Goal: Information Seeking & Learning: Learn about a topic

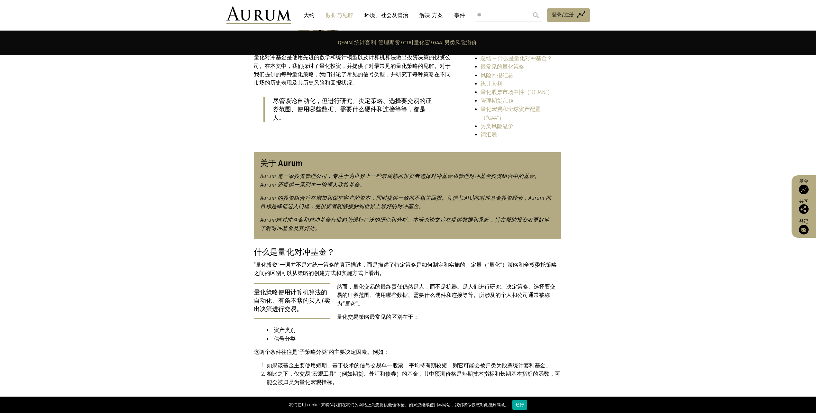
scroll to position [193, 0]
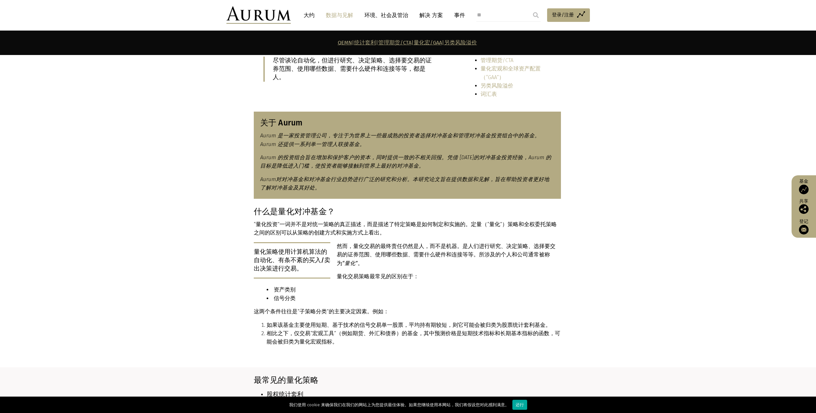
click at [669, 318] on section "什么是量化对冲基金？ “量化投资”一词并不是对统一策略的真正描述，而是描述了特定策略是如何制定和实施的。定量（“量化”）策略和全权委托策略之间的区别可以从策略…" at bounding box center [408, 287] width 816 height 161
drag, startPoint x: 291, startPoint y: 293, endPoint x: 339, endPoint y: 304, distance: 50.0
click at [339, 304] on div "什么是量化对冲基金？ “量化投资”一词并不是对统一策略的真正描述，而是描述了特定策略是如何制定和实施的。定量（“量化”）策略和全权委托策略之间的区别可以从策略…" at bounding box center [407, 279] width 307 height 144
click at [404, 321] on li "如果该基金主要使用短期、基于技术的信号交易单一股票，平均持有期较短，则它可能会被归类为股票统计套利基金。" at bounding box center [414, 325] width 294 height 8
click at [634, 289] on section "什么是量化对冲基金？ “量化投资”一词并不是对统一策略的真正描述，而是描述了特定策略是如何制定和实施的。定量（“量化”）策略和全权委托策略之间的区别可以从策略…" at bounding box center [408, 287] width 816 height 161
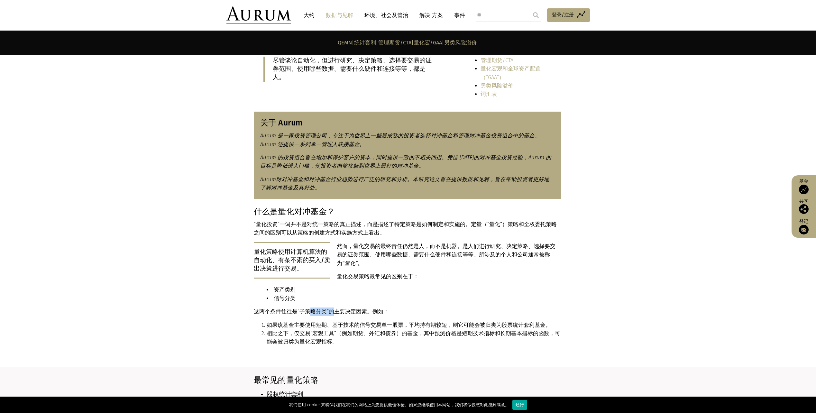
drag, startPoint x: 311, startPoint y: 293, endPoint x: 332, endPoint y: 291, distance: 21.7
click at [332, 308] on p "这两个条件往往是“ 子策略 分类”的主要决定因素。例如：" at bounding box center [407, 312] width 307 height 8
drag, startPoint x: 332, startPoint y: 291, endPoint x: 420, endPoint y: 314, distance: 90.9
click at [420, 330] on li "相比之下，仅交易“宏观工具”（例如期货、外汇和债券）的基金，其中预测价格是短期技术指标和长期基本指标的函数，可能会被归类为量化宏观指标。" at bounding box center [414, 338] width 294 height 17
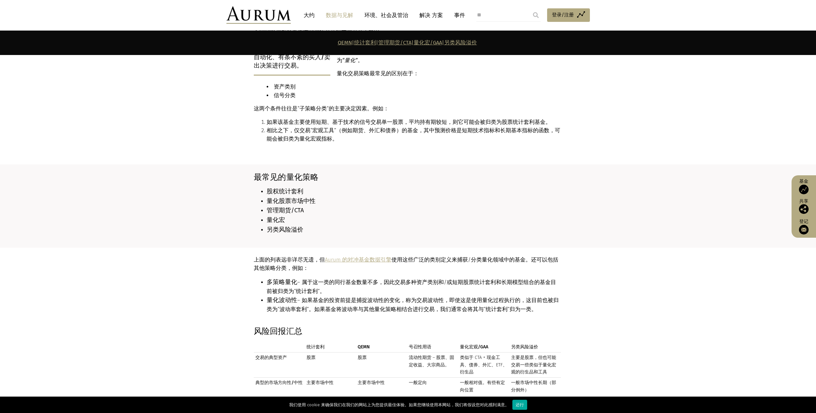
scroll to position [418, 0]
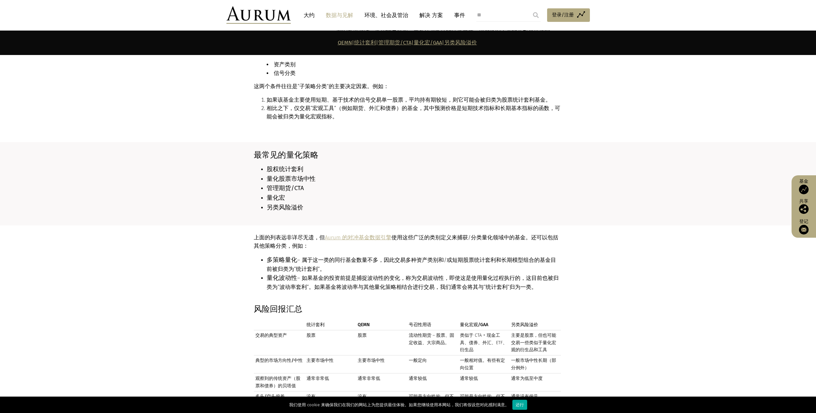
click at [635, 226] on section "上面的列表远非详尽无遗，但 Aurum 的对冲基金数据引擎 使用这些广泛的类别定义来捕获/分类量化领域中的基金。还可以包括其他策略分类，例如： 多策略量化 –…" at bounding box center [408, 265] width 816 height 79
drag, startPoint x: 377, startPoint y: 241, endPoint x: 393, endPoint y: 255, distance: 21.4
click at [393, 256] on li "多策略量化 – 属于这一类的同行基金数量不多，因此交易多种资产类别和/或短期股票统计套利和长期模型组合的基金目前被归类为“统计套利”。" at bounding box center [414, 265] width 294 height 18
drag, startPoint x: 393, startPoint y: 255, endPoint x: 393, endPoint y: 266, distance: 10.6
click at [393, 274] on li "量化波动性 – 如果基金的投资前提是捕捉波动性的变化，称为交易波动性，即使这是使用量化过程执行的，这目前也被归类为“波动率套利”。如果基金将波动率与其他量化策…" at bounding box center [414, 283] width 294 height 18
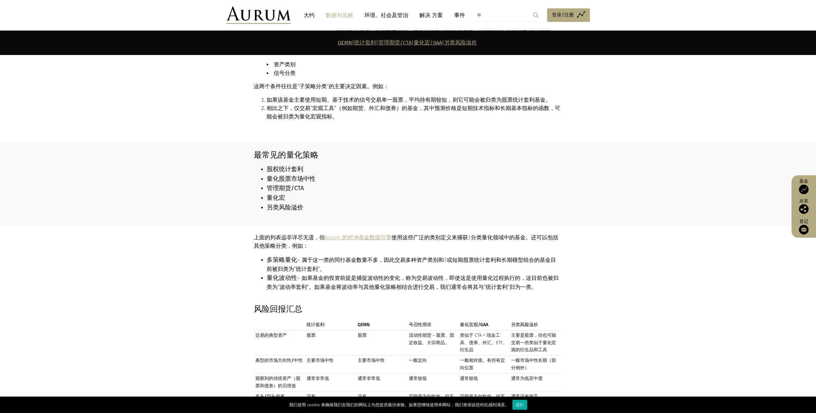
drag, startPoint x: 376, startPoint y: 241, endPoint x: 401, endPoint y: 253, distance: 27.6
click at [401, 256] on li "多策略量化 – 属于这一类的同行基金数量不多，因此交易多种资产类别和/或短期股票统计套利和长期模型组合的基金目前被归类为“统计套利”。" at bounding box center [414, 265] width 294 height 18
drag, startPoint x: 401, startPoint y: 253, endPoint x: 412, endPoint y: 271, distance: 21.4
click at [412, 274] on li "量化波动性 – 如果基金的投资前提是捕捉波动性的变化，称为交易波动性，即使这是使用量化过程执行的，这目前也被归类为“波动率套利”。如果基金将波动率与其他量化策…" at bounding box center [414, 283] width 294 height 18
click at [367, 274] on li "量化波动性 – 如果基金的投资前提是捕捉波动性的变化，称为交易波动性，即使这是使用量化过程执行的，这目前也被归类为“波动率套利”。如果基金将波动率与其他量化策…" at bounding box center [414, 283] width 294 height 18
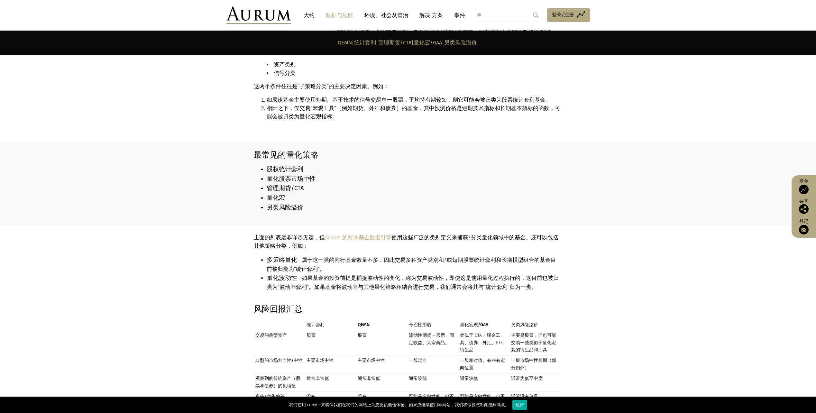
click at [387, 274] on li "量化波动性 – 如果基金的投资前提是捕捉波动性的变化，称为交易波动性，即使这是使用量化过程执行的，这目前也被归类为“波动率套利”。如果基金将波动率与其他量化策…" at bounding box center [414, 283] width 294 height 18
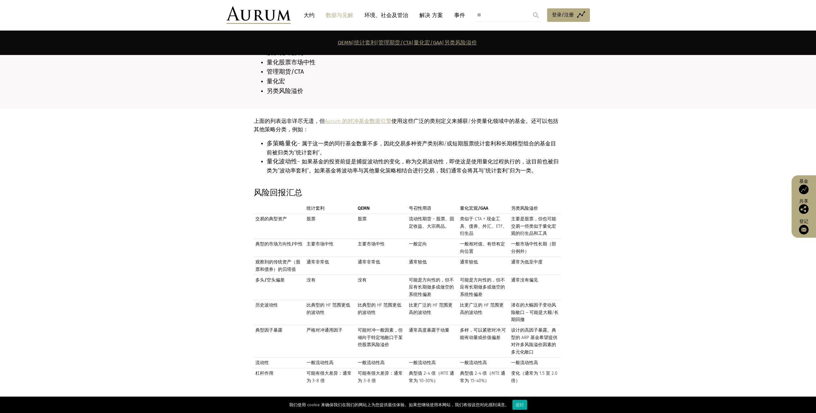
scroll to position [547, 0]
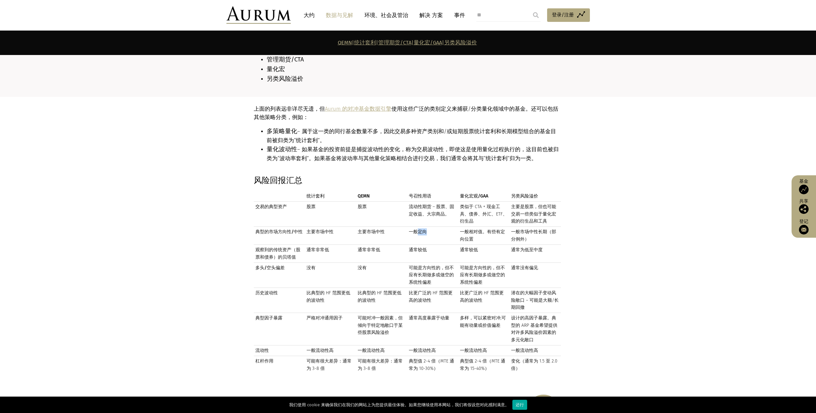
drag, startPoint x: 420, startPoint y: 213, endPoint x: 430, endPoint y: 214, distance: 10.0
click at [430, 227] on td "一般定向" at bounding box center [432, 236] width 51 height 18
drag, startPoint x: 430, startPoint y: 214, endPoint x: 433, endPoint y: 217, distance: 4.6
click at [437, 227] on td "一般定向" at bounding box center [432, 236] width 51 height 18
drag, startPoint x: 417, startPoint y: 214, endPoint x: 431, endPoint y: 214, distance: 13.8
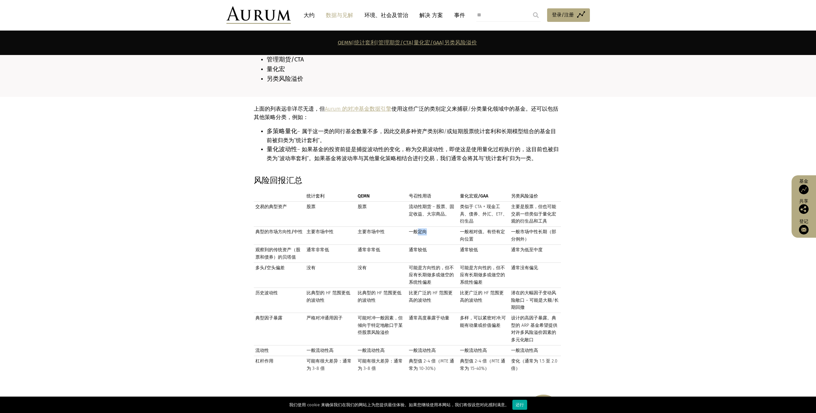
click at [431, 227] on td "一般定向" at bounding box center [432, 236] width 51 height 18
drag, startPoint x: 431, startPoint y: 214, endPoint x: 427, endPoint y: 215, distance: 3.6
click at [433, 227] on td "一般定向" at bounding box center [432, 236] width 51 height 18
click at [418, 227] on td "一般定向" at bounding box center [432, 236] width 51 height 18
drag, startPoint x: 320, startPoint y: 232, endPoint x: 347, endPoint y: 233, distance: 27.4
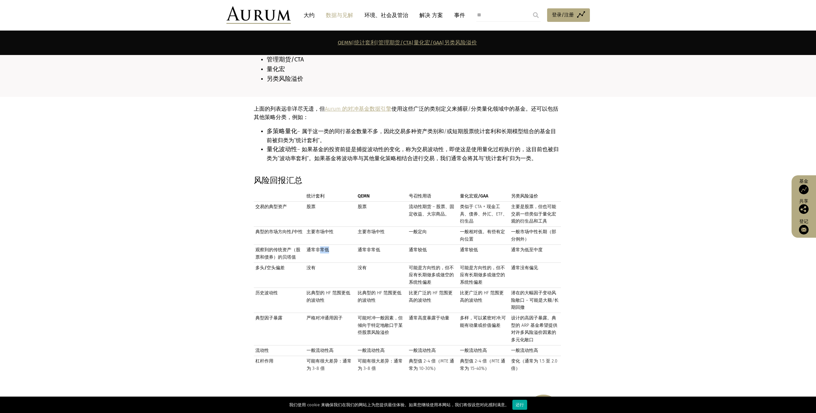
click at [347, 245] on td "通常非常低" at bounding box center [330, 254] width 51 height 18
drag, startPoint x: 347, startPoint y: 233, endPoint x: 334, endPoint y: 243, distance: 16.7
click at [334, 245] on td "通常非常低" at bounding box center [330, 254] width 51 height 18
drag, startPoint x: 320, startPoint y: 233, endPoint x: 337, endPoint y: 237, distance: 17.8
click at [337, 245] on td "通常非常低" at bounding box center [330, 254] width 51 height 18
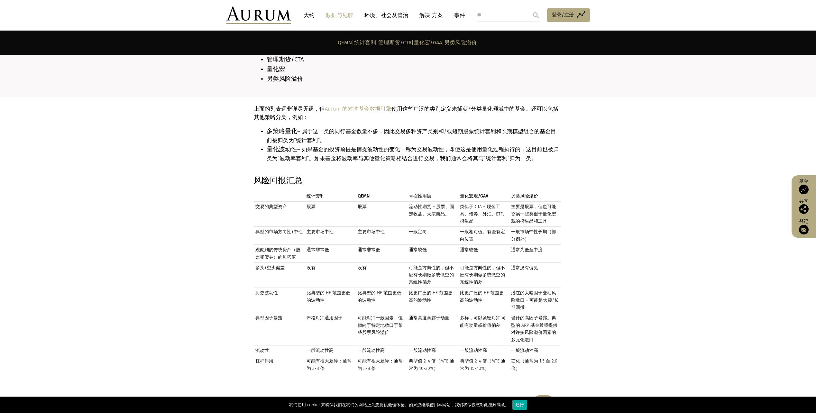
drag, startPoint x: 337, startPoint y: 237, endPoint x: 382, endPoint y: 245, distance: 46.1
click at [382, 245] on td "通常非常低" at bounding box center [381, 254] width 51 height 18
drag, startPoint x: 371, startPoint y: 235, endPoint x: 383, endPoint y: 236, distance: 11.9
click at [383, 245] on td "通常非常低" at bounding box center [381, 254] width 51 height 18
drag, startPoint x: 383, startPoint y: 236, endPoint x: 395, endPoint y: 245, distance: 15.1
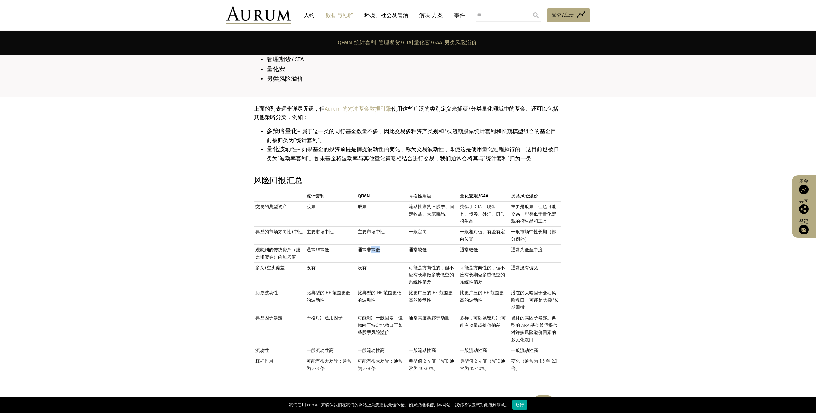
click at [396, 245] on td "通常非常低" at bounding box center [381, 254] width 51 height 18
drag, startPoint x: 314, startPoint y: 231, endPoint x: 326, endPoint y: 240, distance: 15.2
click at [326, 245] on td "通常非常低" at bounding box center [330, 254] width 51 height 18
drag, startPoint x: 326, startPoint y: 240, endPoint x: 354, endPoint y: 245, distance: 28.5
click at [354, 245] on td "通常非常低" at bounding box center [330, 254] width 51 height 18
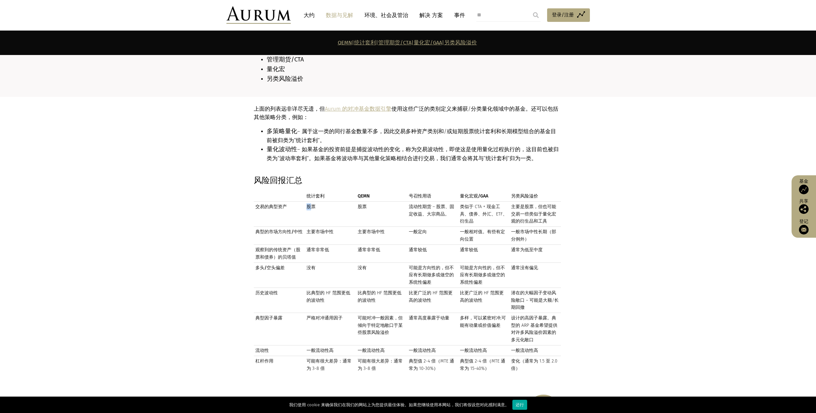
drag, startPoint x: 305, startPoint y: 191, endPoint x: 311, endPoint y: 191, distance: 5.5
click at [311, 202] on td "股票" at bounding box center [330, 214] width 51 height 25
drag, startPoint x: 311, startPoint y: 191, endPoint x: 346, endPoint y: 203, distance: 37.3
click at [346, 203] on td "股票" at bounding box center [330, 214] width 51 height 25
drag, startPoint x: 313, startPoint y: 215, endPoint x: 331, endPoint y: 215, distance: 17.4
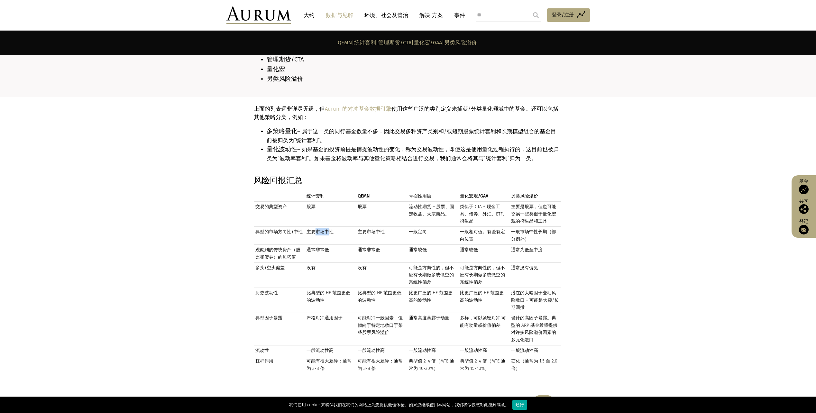
click at [331, 227] on td "主要市场中性" at bounding box center [330, 236] width 51 height 18
click at [459, 227] on td "一般相对值。有些有定向位置" at bounding box center [484, 236] width 51 height 18
click at [503, 227] on td "一般相对值。有些有定向位置" at bounding box center [484, 236] width 51 height 18
drag, startPoint x: 310, startPoint y: 276, endPoint x: 331, endPoint y: 278, distance: 21.4
click at [331, 288] on td "比典型的 HF 范围更低的波动性" at bounding box center [330, 300] width 51 height 25
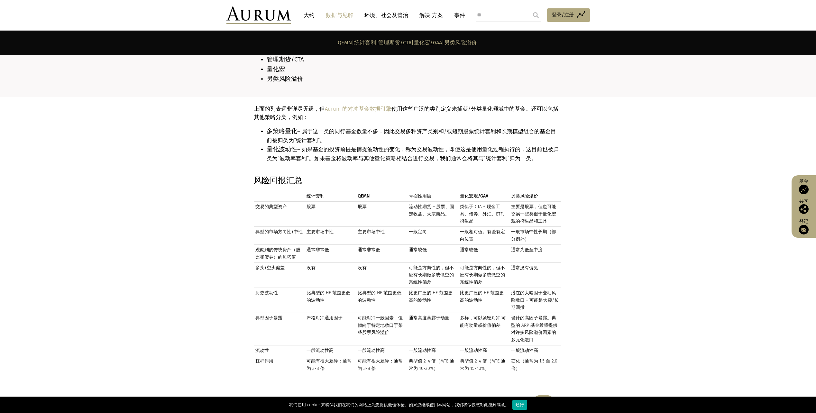
drag, startPoint x: 331, startPoint y: 278, endPoint x: 435, endPoint y: 293, distance: 104.7
click at [435, 293] on td "比更广泛的 HF 范围更高的波动性" at bounding box center [432, 300] width 51 height 25
drag, startPoint x: 371, startPoint y: 274, endPoint x: 383, endPoint y: 284, distance: 15.7
click at [383, 288] on td "比典型的 HF 范围更低的波动性" at bounding box center [381, 300] width 51 height 25
drag, startPoint x: 383, startPoint y: 284, endPoint x: 397, endPoint y: 291, distance: 15.7
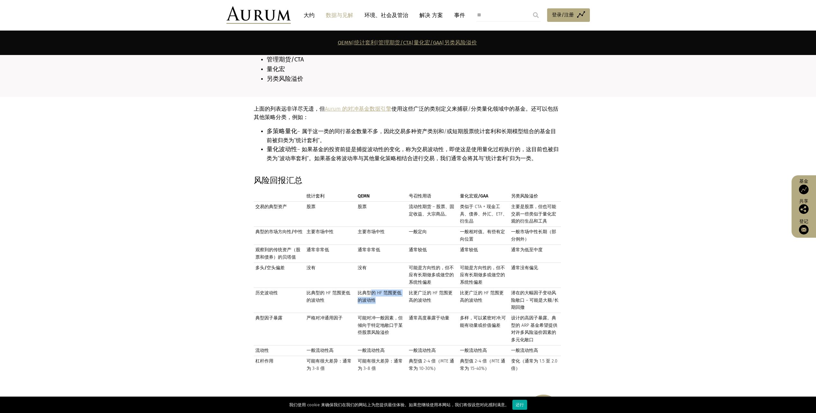
click at [397, 291] on td "比典型的 HF 范围更低的波动性" at bounding box center [381, 300] width 51 height 25
drag, startPoint x: 428, startPoint y: 274, endPoint x: 430, endPoint y: 278, distance: 4.3
click at [428, 288] on td "比更广泛的 HF 范围更高的波动性" at bounding box center [432, 300] width 51 height 25
click at [437, 293] on td "比更广泛的 HF 范围更高的波动性" at bounding box center [432, 300] width 51 height 25
drag, startPoint x: 318, startPoint y: 274, endPoint x: 329, endPoint y: 281, distance: 13.0
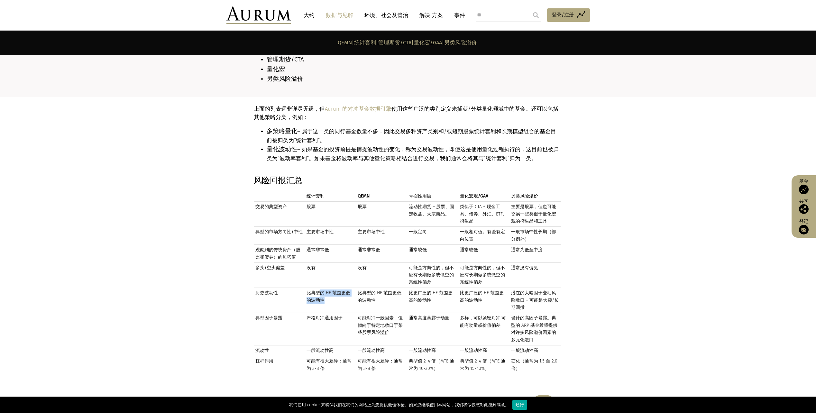
click at [329, 288] on td "比典型的 HF 范围更低的波动性" at bounding box center [330, 300] width 51 height 25
drag, startPoint x: 329, startPoint y: 281, endPoint x: 420, endPoint y: 298, distance: 92.7
click at [420, 313] on td "通常高度暴露于动量" at bounding box center [432, 329] width 51 height 33
click at [370, 313] on td "可能对冲一般因素，但倾向于特定地敞口于某些股票风险溢价" at bounding box center [381, 329] width 51 height 33
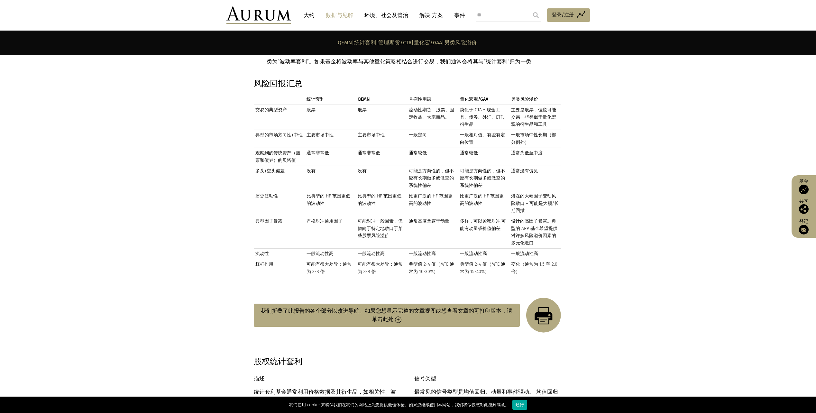
scroll to position [676, 0]
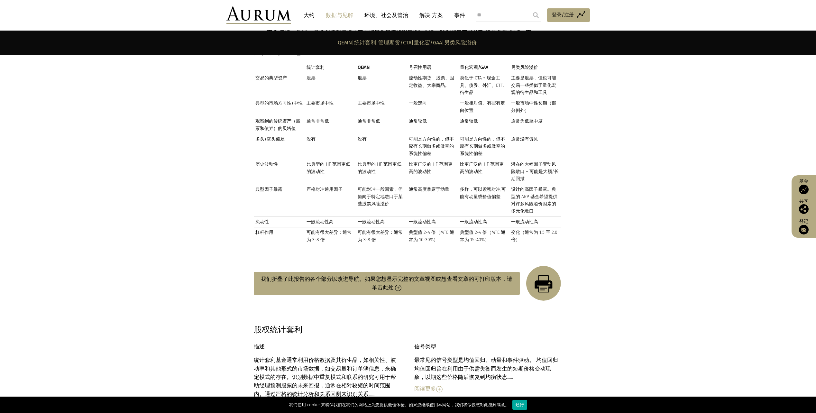
click at [395, 285] on img at bounding box center [398, 288] width 6 height 6
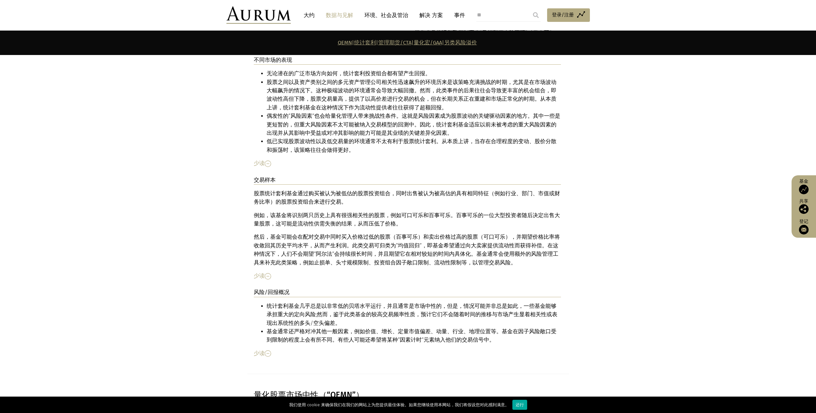
scroll to position [1191, 0]
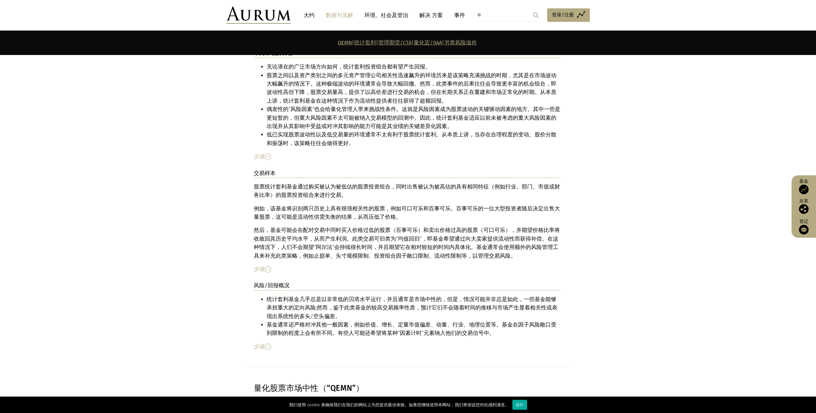
drag, startPoint x: 725, startPoint y: 256, endPoint x: 697, endPoint y: 249, distance: 29.0
click at [725, 255] on section "描述 统计套利基金通常利用价格数据及其衍生品，如相关性、波动率和其他形式的市场数据，如交易量和订单簿信息，来确定模式的存在。识别数据中重复模式和联系的研究可用…" at bounding box center [408, 98] width 816 height 540
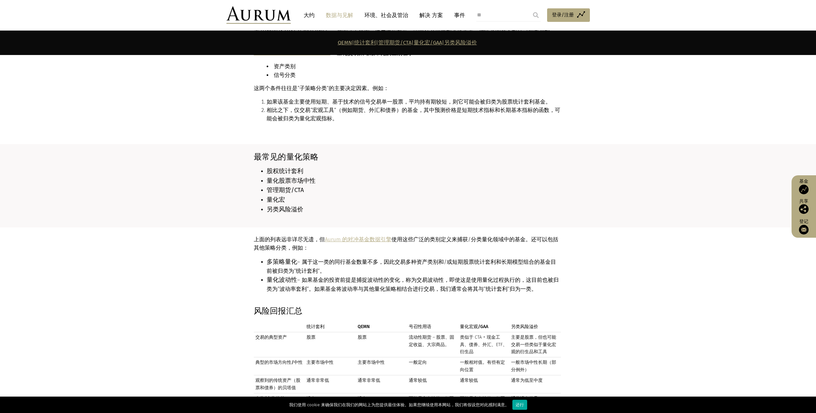
scroll to position [386, 0]
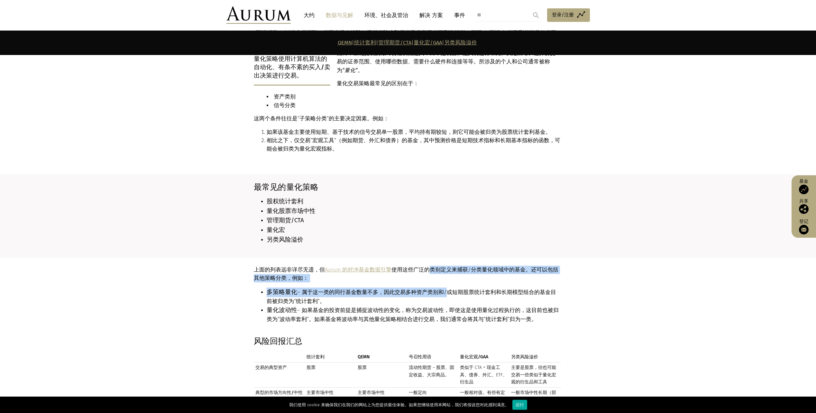
drag, startPoint x: 428, startPoint y: 252, endPoint x: 440, endPoint y: 268, distance: 19.8
click at [440, 268] on div "上面的列表远非详尽无遗，但 Aurum 的对冲基金数据引擎 使用这些广泛的类别定义来捕获/分类量化领域中的基金。还可以包括其他策略分类，例如： 多策略量化 –…" at bounding box center [407, 297] width 307 height 63
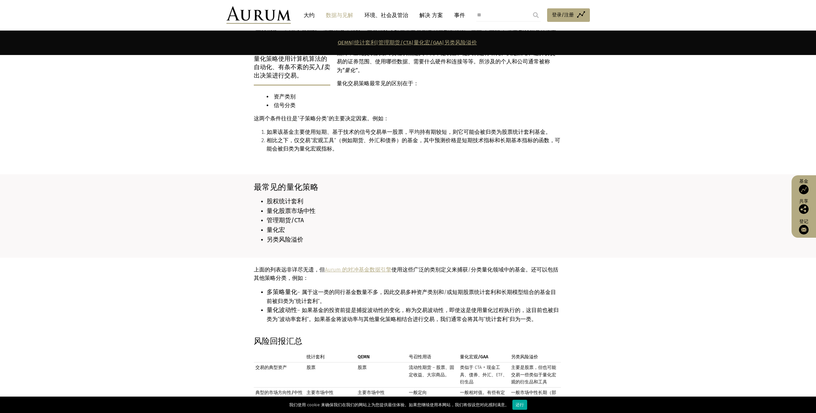
drag, startPoint x: 440, startPoint y: 268, endPoint x: 451, endPoint y: 298, distance: 31.3
click at [451, 306] on li "量化波动性 – 如果基金的投资前提是捕捉波动性的变化，称为交易波动性，即使这是使用量化过程执行的，这目前也被归类为“波动率套利”。如果基金将波动率与其他量化策…" at bounding box center [414, 315] width 294 height 18
click at [351, 288] on li "多策略量化 – 属于这一类的同行基金数量不多，因此交易多种资产类别和/或短期股票统计套利和长期模型组合的基金目前被归类为“统计套利”。" at bounding box center [414, 297] width 294 height 18
drag, startPoint x: 333, startPoint y: 281, endPoint x: 345, endPoint y: 283, distance: 11.8
click at [345, 288] on li "多策略量化 – 属于这一类的同行基金数量不多，因此交易多种资产类别和/或短期股票统计套利和长期模型组合的基金目前被归类为“统计套利”。" at bounding box center [414, 297] width 294 height 18
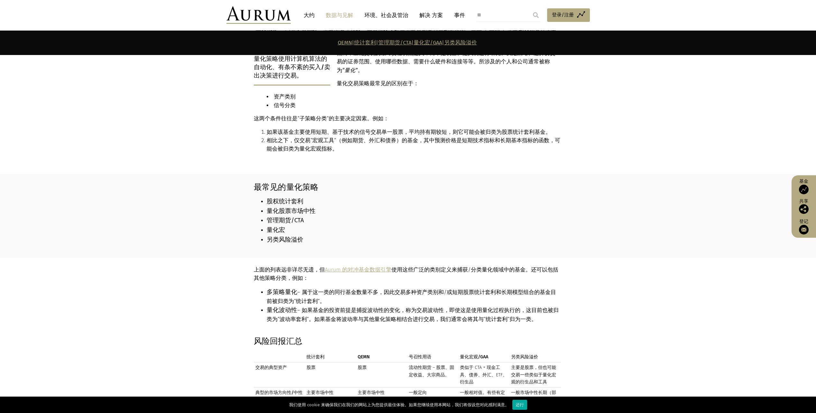
drag, startPoint x: 345, startPoint y: 283, endPoint x: 454, endPoint y: 372, distance: 140.7
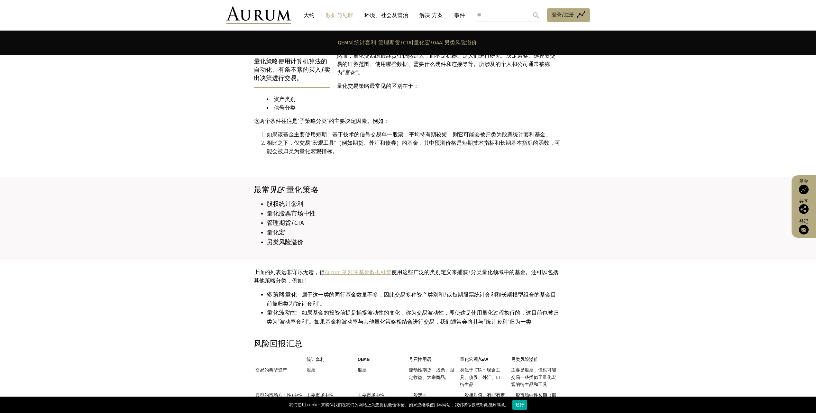
scroll to position [290, 0]
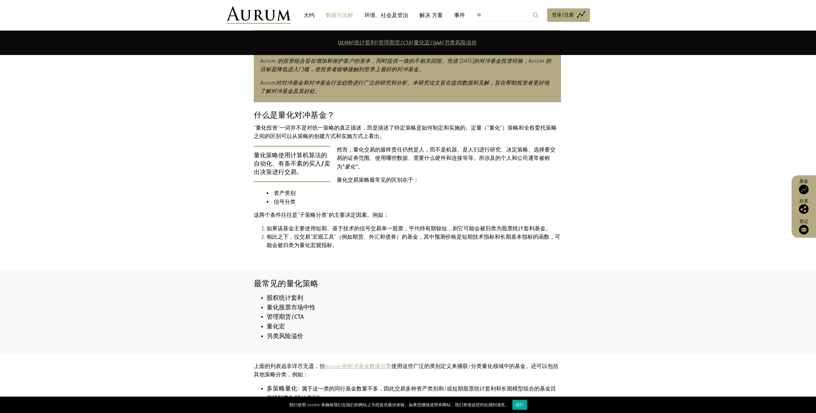
drag, startPoint x: 454, startPoint y: 372, endPoint x: 478, endPoint y: 177, distance: 196.4
click at [477, 189] on li "资产类别" at bounding box center [414, 193] width 294 height 8
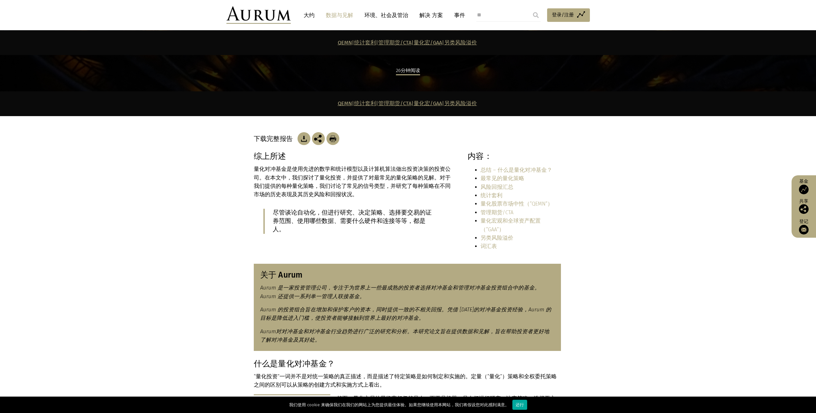
scroll to position [0, 0]
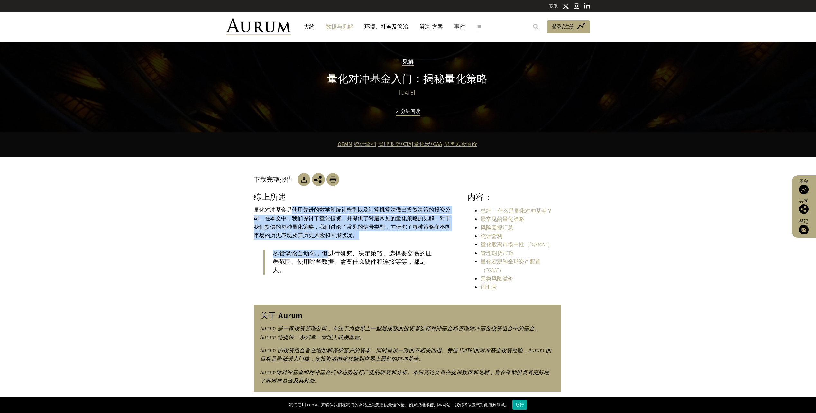
drag, startPoint x: 289, startPoint y: 208, endPoint x: 324, endPoint y: 240, distance: 47.4
click at [324, 240] on div "综上所述 量化对冲基金是使用先进的数学和统计模型以及计算机算法做出投资决策的投资公司。在本文中，我们探讨了量化投资，并提供了对最常见的量化策略的见解。对于我们…" at bounding box center [354, 238] width 200 height 92
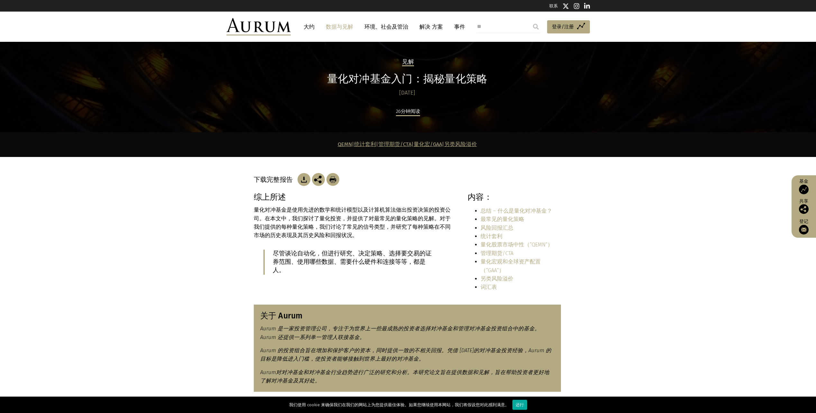
drag, startPoint x: 324, startPoint y: 240, endPoint x: 364, endPoint y: 263, distance: 45.7
click at [364, 263] on p "尽管谈论自动化，但进行研究、决定策略、选择要交易的证券范围、使用哪些数据、需要什么硬件和连接等等，都是人。" at bounding box center [354, 262] width 163 height 25
drag, startPoint x: 332, startPoint y: 249, endPoint x: 353, endPoint y: 262, distance: 24.5
click at [353, 262] on div "综上所述 量化对冲基金是使用先进的数学和统计模型以及计算机算法做出投资决策的投资公司。在本文中，我们探讨了量化投资，并提供了对最常见的量化策略的见解。对于我们…" at bounding box center [354, 238] width 200 height 92
drag, startPoint x: 353, startPoint y: 262, endPoint x: 394, endPoint y: 322, distance: 73.2
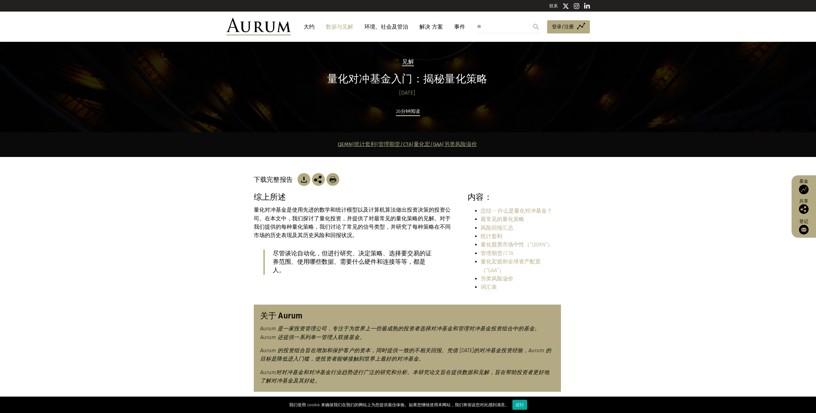
click at [394, 326] on em "Aurum 是一家投资管理公司，专注于为世界上一些最成熟的投资者选择对冲基金和管理对冲基金投资组合中的基金。Aurum 还提供一系列单一管理人联接基金。" at bounding box center [400, 333] width 280 height 14
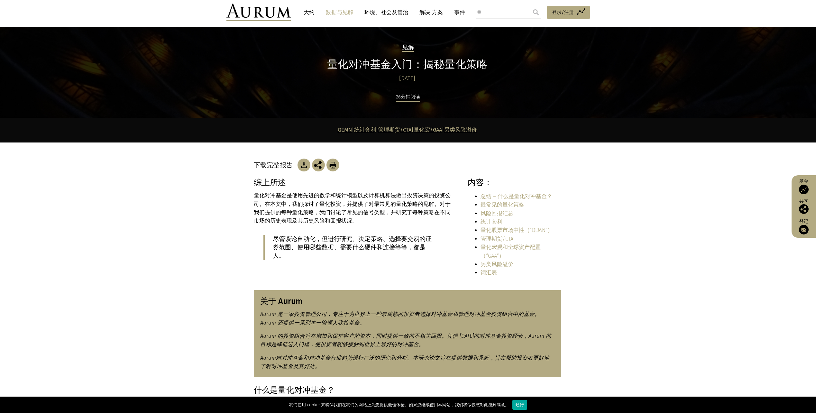
scroll to position [64, 0]
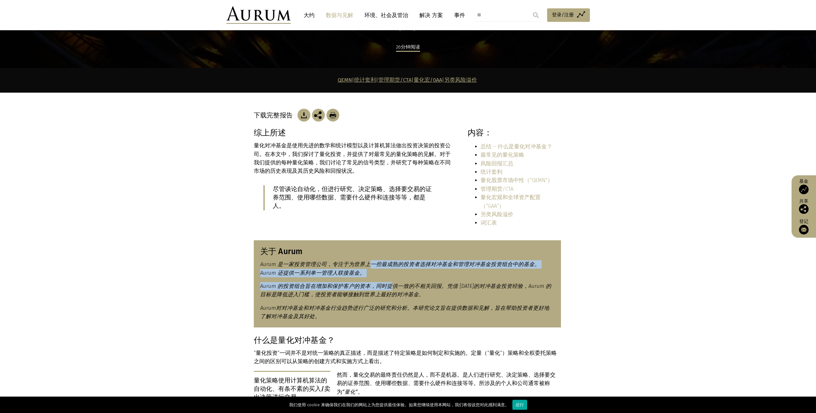
drag, startPoint x: 367, startPoint y: 256, endPoint x: 387, endPoint y: 271, distance: 25.9
click at [387, 271] on div "关于 Aurum Aurum 是一家投资管理公司，专注于为世界上一些最成熟的投资者选择对冲基金和管理对冲基金投资组合中的基金。Aurum 还提供一系列单一管理…" at bounding box center [407, 283] width 307 height 87
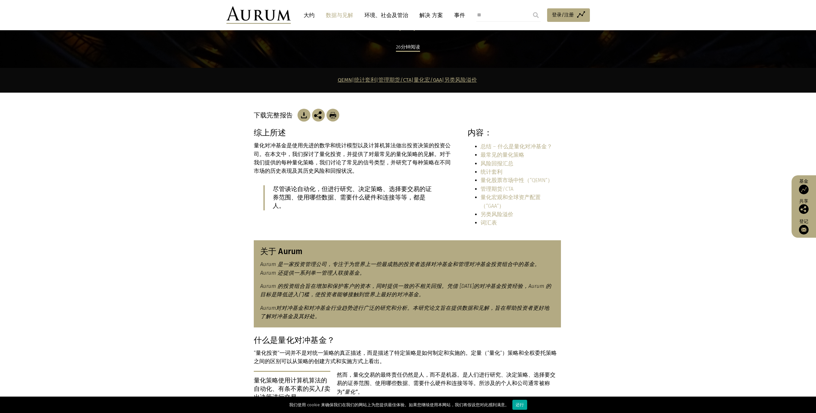
drag, startPoint x: 387, startPoint y: 271, endPoint x: 415, endPoint y: 286, distance: 31.8
click at [415, 286] on p "Aurum 的投资组合旨在增加和保护客户的资本，同时提供一致的不相关回报。凭借 [DATE]的对冲基金投资经验，Aurum 的目标是降低进入门槛，使投资者能够…" at bounding box center [407, 290] width 294 height 17
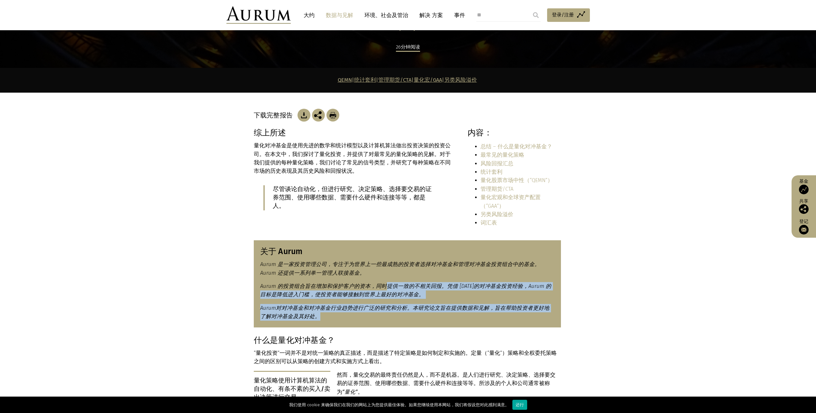
drag, startPoint x: 383, startPoint y: 276, endPoint x: 390, endPoint y: 311, distance: 36.3
click at [390, 311] on div "关于 Aurum Aurum 是一家投资管理公司，专注于为世界上一些最成熟的投资者选择对冲基金和管理对冲基金投资组合中的基金。Aurum 还提供一系列单一管理…" at bounding box center [407, 283] width 307 height 87
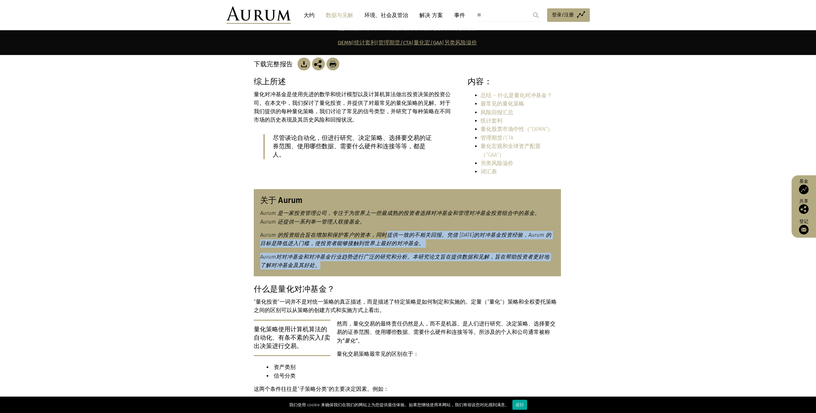
scroll to position [129, 0]
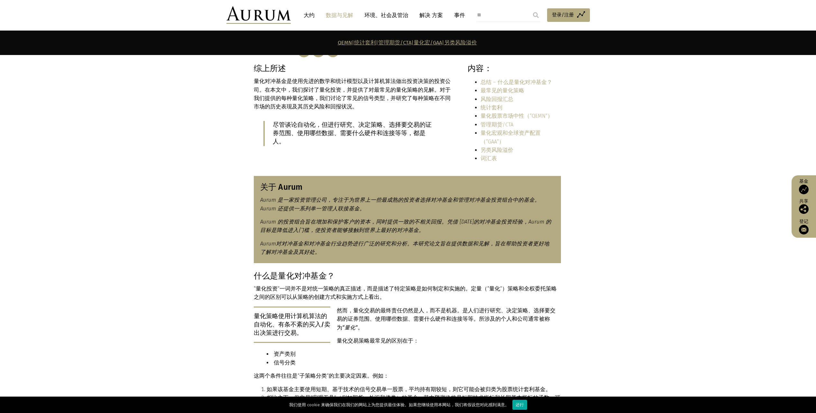
click at [394, 289] on p "“量化投资”一词并不是对统一策略的真正描述，而是描述了特定策略是如何制定和实施的。定量（“量化”）策略和全权委托策略之间的区别可以从策略的创建方式和实施方式上…" at bounding box center [407, 293] width 307 height 17
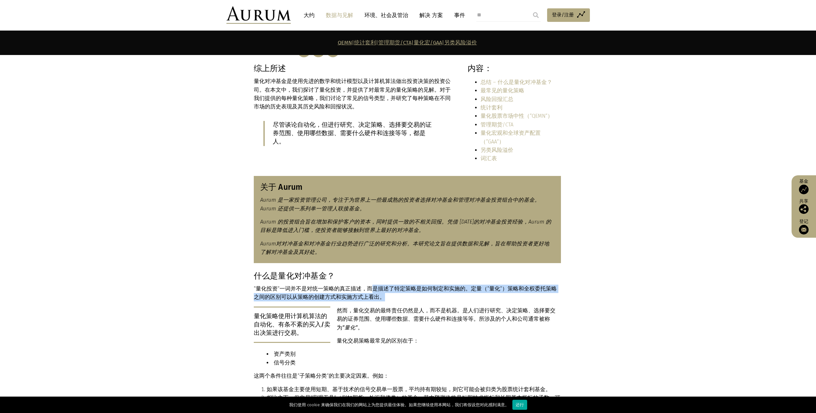
drag, startPoint x: 368, startPoint y: 280, endPoint x: 374, endPoint y: 289, distance: 10.8
click at [374, 289] on p "“量化投资”一词并不是对统一策略的真正描述，而是描述了特定策略是如何制定和实施的。定量（“量化”）策略和全权委托策略之间的区别可以从策略的创建方式和实施方式上…" at bounding box center [407, 293] width 307 height 17
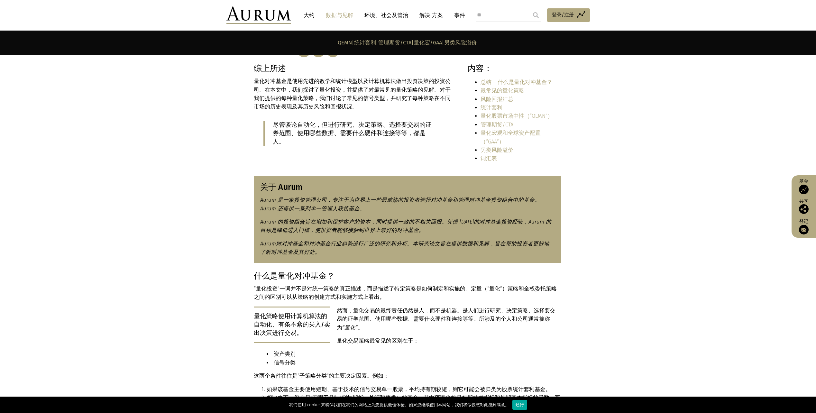
drag, startPoint x: 374, startPoint y: 289, endPoint x: 399, endPoint y: 306, distance: 30.4
click at [399, 307] on p "然而，量化交易的最终责任仍然是人，而不是机器。是人们进行研究、决定策略、选择要交易的证券范围、使用哪些数据、需要什么硬件和连接等等。所涉及的个人和公司通常被称…" at bounding box center [407, 319] width 307 height 25
drag, startPoint x: 384, startPoint y: 297, endPoint x: 388, endPoint y: 299, distance: 5.2
click at [388, 299] on div "什么是量化对冲基金？ “量化投资”一词并不是对统一策略的真正描述，而是描述了特定策略是如何制定和实施的。定量（“量化”）策略和全权委托策略之间的区别可以从策略…" at bounding box center [407, 343] width 307 height 144
drag, startPoint x: 388, startPoint y: 299, endPoint x: 435, endPoint y: 302, distance: 47.1
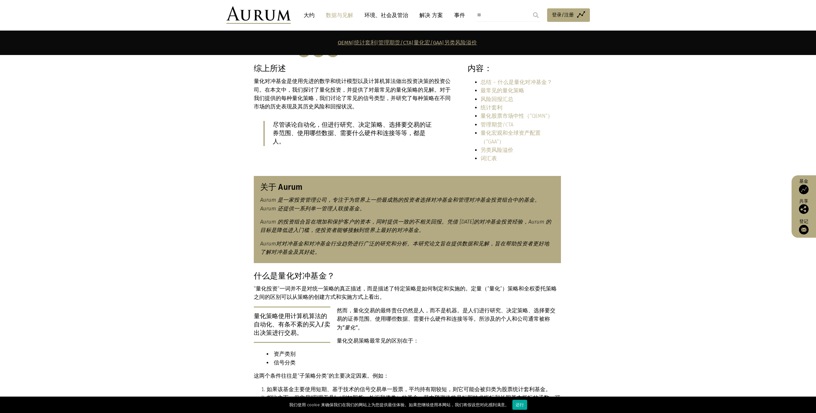
click at [435, 307] on p "然而，量化交易的最终责任仍然是人，而不是机器。是人们进行研究、决定策略、选择要交易的证券范围、使用哪些数据、需要什么硬件和连接等等。所涉及的个人和公司通常被称…" at bounding box center [407, 319] width 307 height 25
drag, startPoint x: 430, startPoint y: 298, endPoint x: 428, endPoint y: 310, distance: 12.4
click at [428, 310] on div "什么是量化对冲基金？ “量化投资”一词并不是对统一策略的真正描述，而是描述了特定策略是如何制定和实施的。定量（“量化”）策略和全权委托策略之间的区别可以从策略…" at bounding box center [407, 343] width 307 height 144
drag, startPoint x: 428, startPoint y: 310, endPoint x: 439, endPoint y: 315, distance: 11.7
click at [439, 315] on p "然而，量化交易的最终责任仍然是人，而不是机器。是人们进行研究、决定策略、选择要交易的证券范围、使用哪些数据、需要什么硬件和连接等等。所涉及的个人和公司通常被称…" at bounding box center [407, 319] width 307 height 25
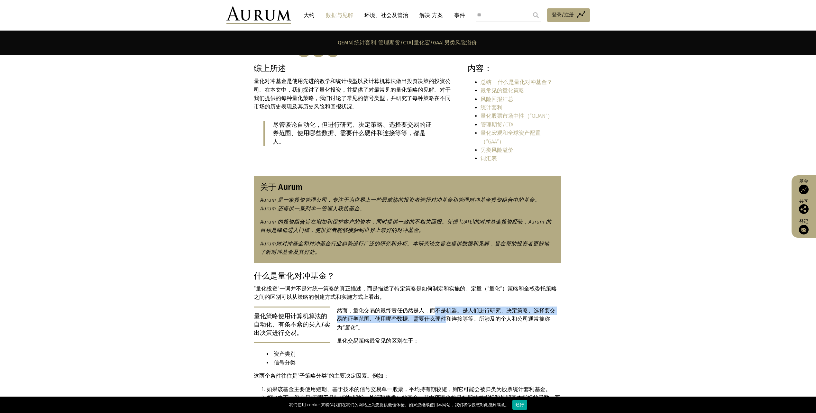
drag, startPoint x: 435, startPoint y: 299, endPoint x: 435, endPoint y: 312, distance: 13.5
click at [435, 312] on p "然而，量化交易的最终责任仍然是人，而不是机器。是人们进行研究、决定策略、选择要交易的证券范围、使用哪些数据、需要什么硬件和连接等等。所涉及的个人和公司通常被称…" at bounding box center [407, 319] width 307 height 25
drag, startPoint x: 435, startPoint y: 312, endPoint x: 460, endPoint y: 326, distance: 28.5
click at [464, 329] on div "什么是量化对冲基金？ “量化投资”一词并不是对统一策略的真正描述，而是描述了特定策略是如何制定和实施的。定量（“量化”）策略和全权委托策略之间的区别可以从策略…" at bounding box center [407, 343] width 307 height 144
drag, startPoint x: 431, startPoint y: 300, endPoint x: 432, endPoint y: 315, distance: 15.2
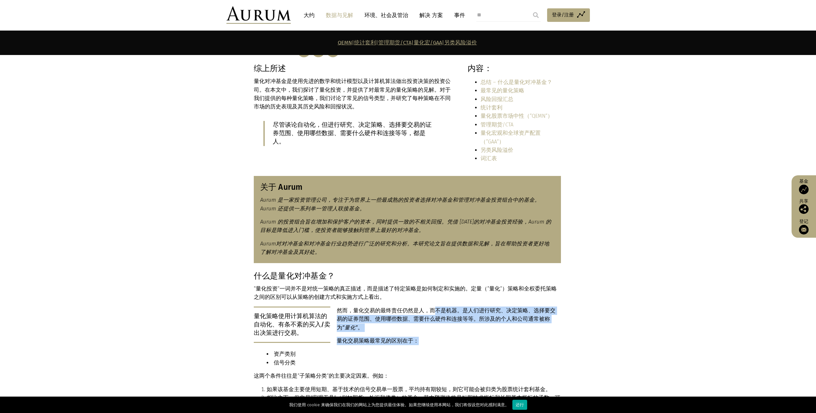
click at [432, 315] on div "什么是量化对冲基金？ “量化投资”一词并不是对统一策略的真正描述，而是描述了特定策略是如何制定和实施的。定量（“量化”）策略和全权委托策略之间的区别可以从策略…" at bounding box center [407, 343] width 307 height 144
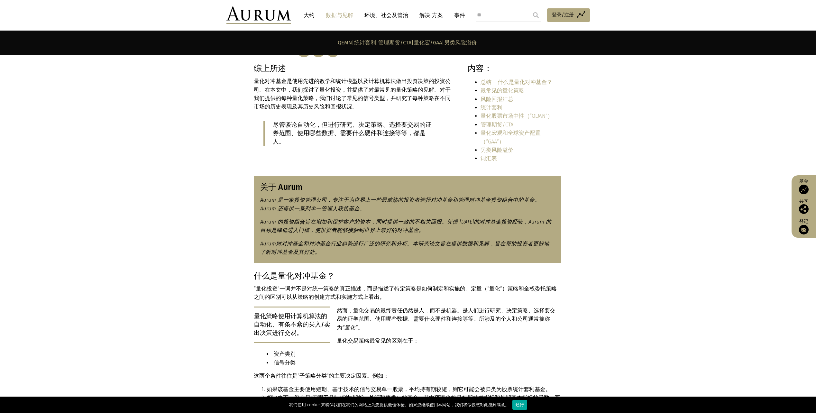
drag, startPoint x: 432, startPoint y: 315, endPoint x: 466, endPoint y: 333, distance: 38.3
click at [473, 350] on li "资产类别" at bounding box center [414, 354] width 294 height 8
drag, startPoint x: 431, startPoint y: 302, endPoint x: 432, endPoint y: 310, distance: 7.9
click at [432, 310] on p "然而，量化交易的最终责任仍然是人，而不是机器。是人们进行研究、决定策略、选择要交易的证券范围、使用哪些数据、需要什么硬件和连接等等。所涉及的个人和公司通常被称…" at bounding box center [407, 319] width 307 height 25
drag, startPoint x: 432, startPoint y: 310, endPoint x: 471, endPoint y: 322, distance: 40.3
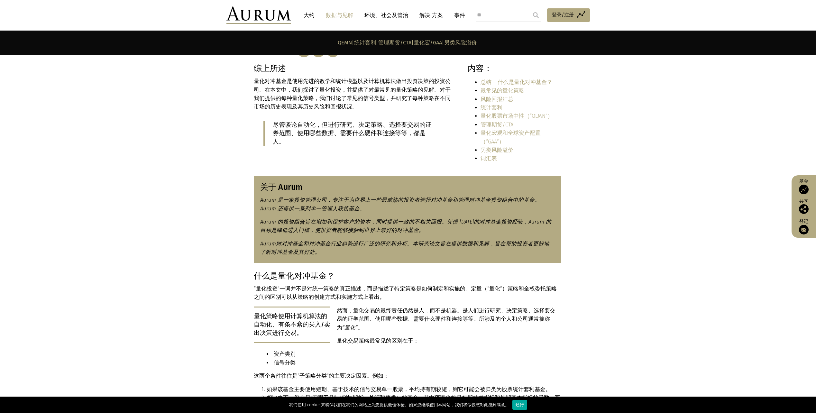
click at [473, 337] on p "量化交易策略最常见的区别在于：" at bounding box center [407, 341] width 307 height 8
drag, startPoint x: 406, startPoint y: 278, endPoint x: 299, endPoint y: 289, distance: 107.7
click at [299, 289] on p "“量化投资”一词并不是对统一策略的真正描述，而是描述了特定策略是如何制定和实施的。定量（“量化”）策略和全权委托策略之间的区别可以从策略的创建方式和实施方式上…" at bounding box center [407, 293] width 307 height 17
drag, startPoint x: 299, startPoint y: 289, endPoint x: 482, endPoint y: 319, distance: 185.6
click at [482, 319] on div "什么是量化对冲基金？ “量化投资”一词并不是对统一策略的真正描述，而是描述了特定策略是如何制定和实施的。定量（“量化”）策略和全权委托策略之间的区别可以从策略…" at bounding box center [407, 343] width 307 height 144
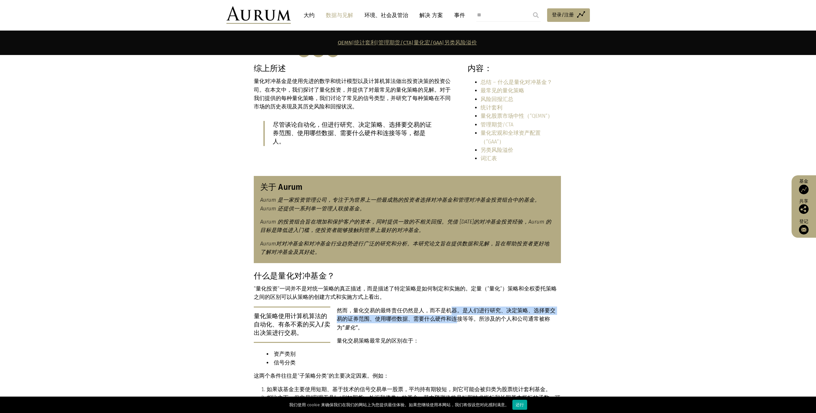
drag, startPoint x: 448, startPoint y: 300, endPoint x: 443, endPoint y: 311, distance: 12.8
click at [443, 311] on p "然而，量化交易的最终责任仍然是人，而不是机器。是人们进行研究、决定策略、选择要交易的证券范围、使用哪些数据、需要什么硬件和连接等等。所涉及的个人和公司通常被称…" at bounding box center [407, 319] width 307 height 25
drag, startPoint x: 443, startPoint y: 311, endPoint x: 447, endPoint y: 318, distance: 7.9
click at [457, 337] on p "量化交易策略最常见的区别在于：" at bounding box center [407, 341] width 307 height 8
drag, startPoint x: 440, startPoint y: 302, endPoint x: 442, endPoint y: 312, distance: 10.2
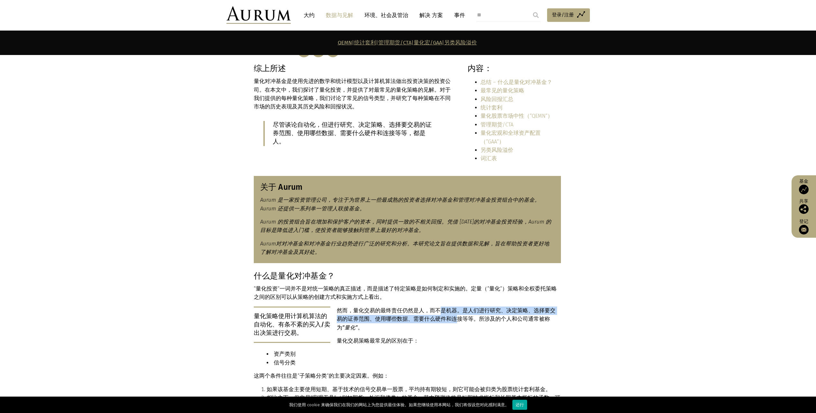
click at [442, 312] on p "然而，量化交易的最终责任仍然是人，而不是机器。是人们进行研究、决定策略、选择要交易的证券范围、使用哪些数据、需要什么硬件和连接等等。所涉及的个人和公司通常被称…" at bounding box center [407, 319] width 307 height 25
drag, startPoint x: 442, startPoint y: 312, endPoint x: 449, endPoint y: 314, distance: 7.7
click at [451, 337] on p "量化交易策略最常见的区别在于：" at bounding box center [407, 341] width 307 height 8
drag
click at [440, 309] on p "然而，量化交易的最终责任仍然是人，而不是机器。是人们进行研究、决定策略、选择要交易的证券范围、使用哪些数据、需要什么硬件和连接等等。所涉及的个人和公司通常被称…" at bounding box center [407, 319] width 307 height 25
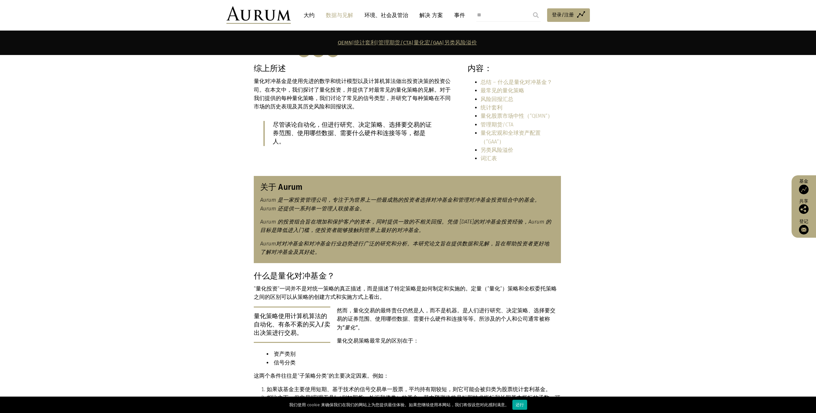
click at [449, 337] on p "量化交易策略最常见的区别在于：" at bounding box center [407, 341] width 307 height 8
click at [437, 310] on p "然而，量化交易的最终责任仍然是人，而不是机器。是人们进行研究、决定策略、选择要交易的证券范围、使用哪些数据、需要什么硬件和连接等等。所涉及的个人和公司通常被称…" at bounding box center [407, 319] width 307 height 25
click at [489, 331] on div "什么是量化对冲基金？ “量化投资”一词并不是对统一策略的真正描述，而是描述了特定策略是如何制定和实施的。定量（“量化”）策略和全权委托策略之间的区别可以从策略…" at bounding box center [407, 343] width 307 height 144
click at [438, 308] on p "然而，量化交易的最终责任仍然是人，而不是机器。是人们进行研究、决定策略、选择要交易的证券范围、使用哪些数据、需要什么硬件和连接等等。所涉及的个人和公司通常被称…" at bounding box center [407, 319] width 307 height 25
click at [448, 350] on li "资产类别" at bounding box center [414, 354] width 294 height 8
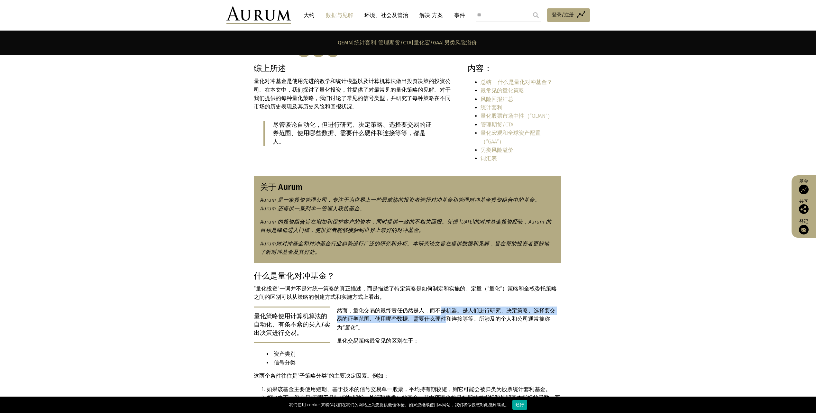
click at [435, 312] on p "然而，量化交易的最终责任仍然是人，而不是机器。是人们进行研究、决定策略、选择要交易的证券范围、使用哪些数据、需要什么硬件和连接等等。所涉及的个人和公司通常被称…" at bounding box center [407, 319] width 307 height 25
click at [448, 350] on li "资产类别" at bounding box center [414, 354] width 294 height 8
click at [440, 307] on p "然而，量化交易的最终责任仍然是人，而不是机器。是人们进行研究、决定策略、选择要交易的证券范围、使用哪些数据、需要什么硬件和连接等等。所涉及的个人和公司通常被称…" at bounding box center [407, 319] width 307 height 25
click at [439, 337] on p "量化交易策略最常见的区别在于：" at bounding box center [407, 341] width 307 height 8
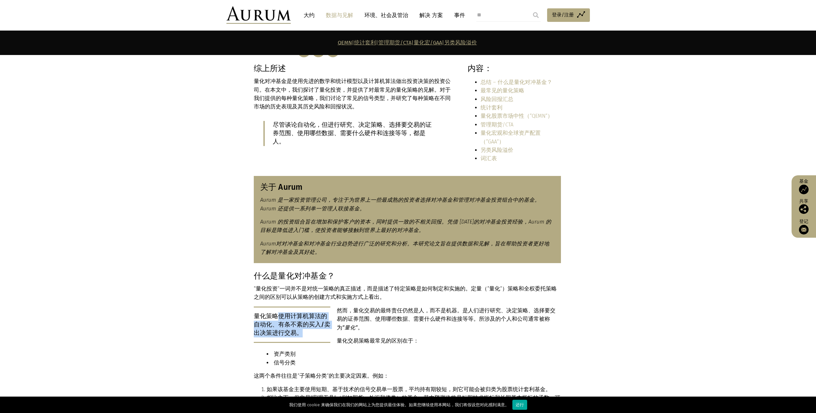
click at [303, 323] on p "量化策略使用计算机算法的自动化、有条不紊的买入/卖出决策进行交易。" at bounding box center [292, 325] width 77 height 37
click at [444, 359] on li "信号分类" at bounding box center [414, 363] width 294 height 8
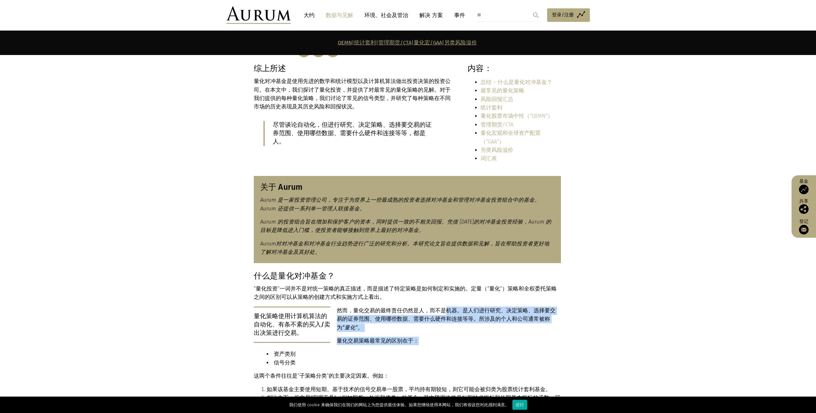
click at [436, 327] on div "什么是量化对冲基金？ “量化投资”一词并不是对统一策略的真正描述，而是描述了特定策略是如何制定和实施的。定量（“量化”）策略和全权委托策略之间的区别可以从策略…" at bounding box center [407, 343] width 307 height 144
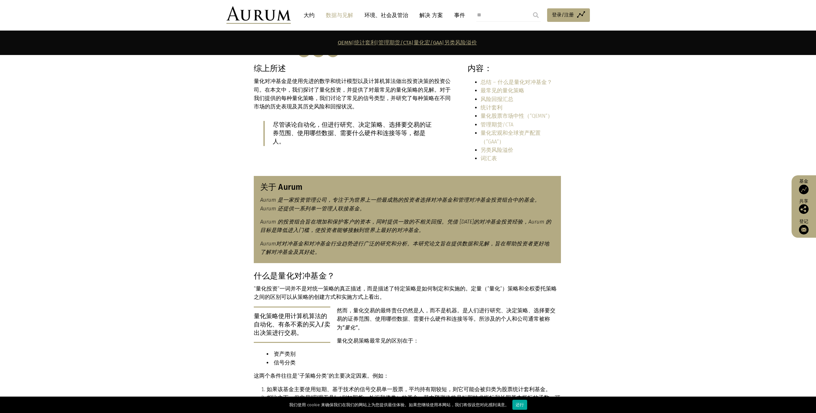
click at [373, 372] on p "这两个条件往往是“ 子策略 分类”的主要决定因素。例如：" at bounding box center [407, 376] width 307 height 8
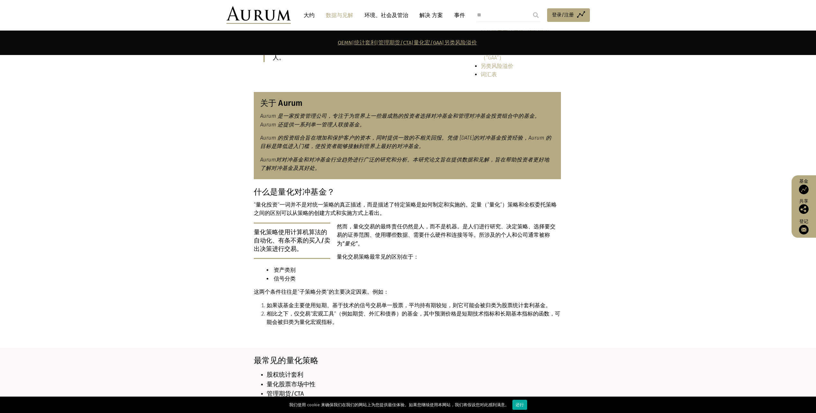
scroll to position [257, 0]
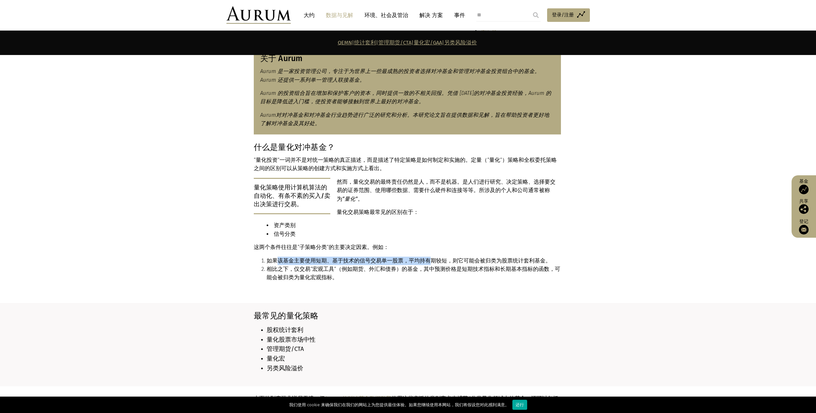
click at [427, 257] on li "如果该基金主要使用短期、基于技术的信号交易单一股票，平均持有期较短，则它可能会被归类为股票统计套利基金。" at bounding box center [414, 261] width 294 height 8
click at [438, 265] on li "相比之下，仅交易“宏观工具”（例如期货、外汇和债券）的基金，其中预测价格是短期技术指标和长期基本指标的函数，可能会被归类为量化宏观指标。" at bounding box center [414, 273] width 294 height 17
click at [404, 257] on li "如果该基金主要使用短期、基于技术的信号交易单一股票，平均持有期较短，则它可能会被归类为股票统计套利基金。" at bounding box center [414, 261] width 294 height 8
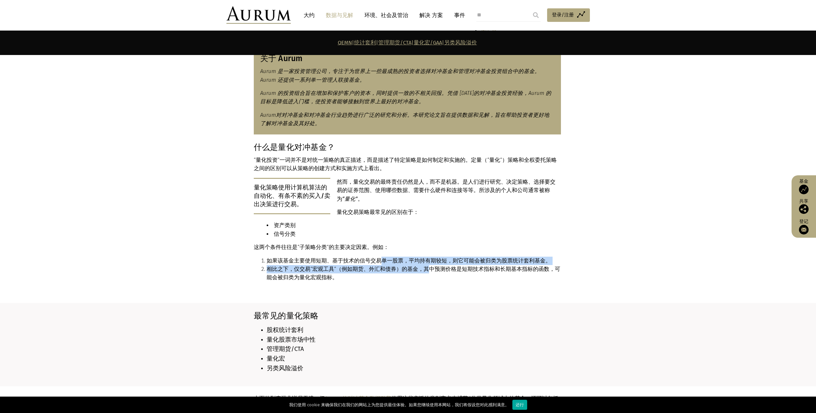
click at [422, 257] on ol "如果该基金主要使用短期、基于技术的信号交易单一股票，平均持有期较短，则它可能会被归类为股票统计套利基金。 相比之下，仅交易“宏观工具”（例如期货、外汇和债券）…" at bounding box center [407, 269] width 307 height 25
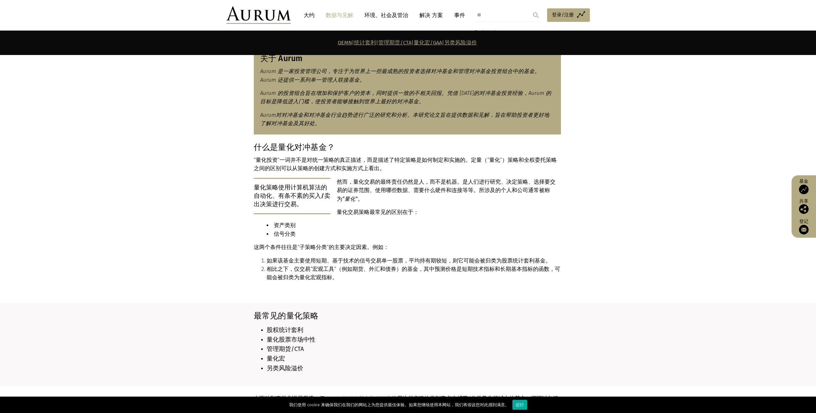
click at [431, 265] on li "相比之下，仅交易“宏观工具”（例如期货、外汇和债券）的基金，其中预测价格是短期技术指标和长期基本指标的函数，可能会被归类为量化宏观指标。" at bounding box center [414, 273] width 294 height 17
click at [405, 265] on li "相比之下，仅交易“宏观工具”（例如期货、外汇和债券）的基金，其中预测价格是短期技术指标和长期基本指标的函数，可能会被归类为量化宏观指标。" at bounding box center [414, 273] width 294 height 17
click at [448, 274] on section "什么是量化对冲基金？ “量化投资”一词并不是对统一策略的真正描述，而是描述了特定策略是如何制定和实施的。定量（“量化”）策略和全权委托策略之间的区别可以从策略…" at bounding box center [408, 223] width 816 height 161
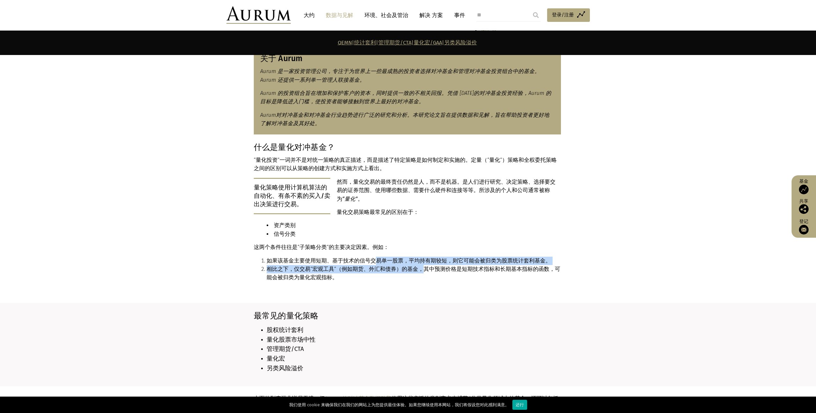
drag, startPoint x: 371, startPoint y: 241, endPoint x: 415, endPoint y: 253, distance: 45.3
click at [415, 257] on ol "如果该基金主要使用短期、基于技术的信号交易单一股票，平均持有期较短，则它可能会被归类为股票统计套利基金。 相比之下，仅交易“宏观工具”（例如期货、外汇和债券）…" at bounding box center [407, 269] width 307 height 25
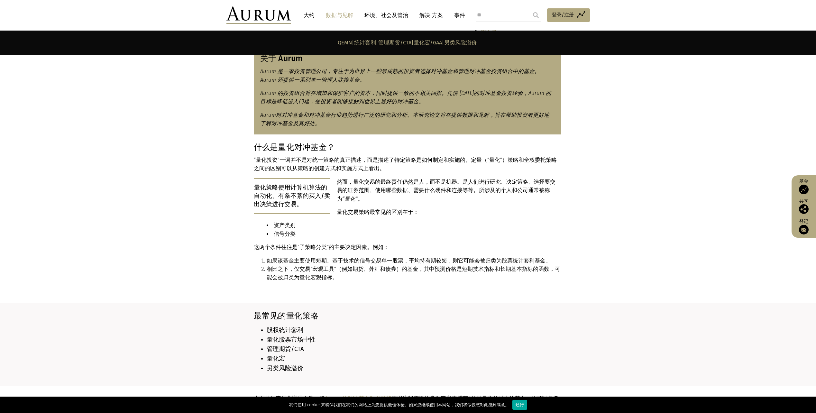
click at [483, 267] on div "什么是量化对冲基金？ “量化投资”一词并不是对统一策略的真正描述，而是描述了特定策略是如何制定和实施的。定量（“量化”）策略和全权委托策略之间的区别可以从策略…" at bounding box center [407, 215] width 307 height 144
click at [683, 277] on section "什么是量化对冲基金？ “量化投资”一词并不是对统一策略的真正描述，而是描述了特定策略是如何制定和实施的。定量（“量化”）策略和全权委托策略之间的区别可以从策略…" at bounding box center [408, 223] width 816 height 161
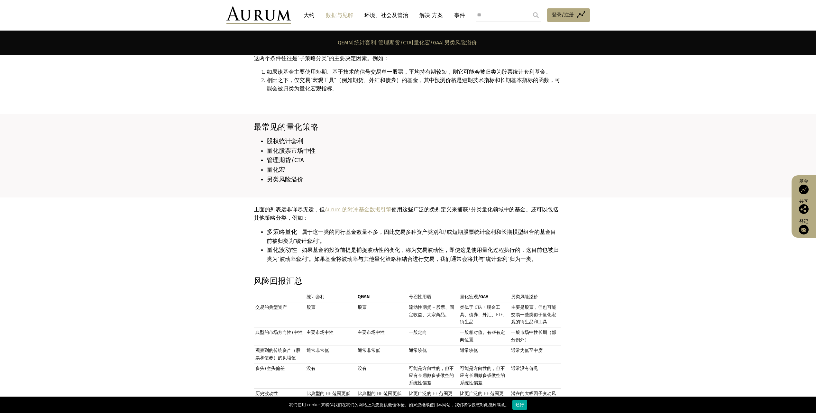
scroll to position [451, 0]
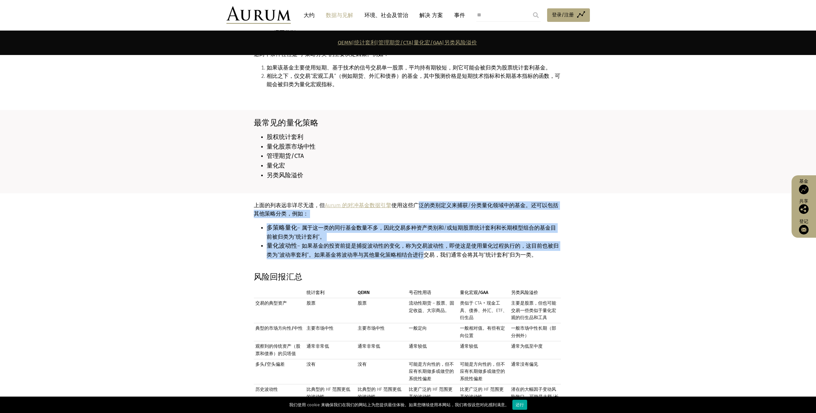
drag, startPoint x: 418, startPoint y: 187, endPoint x: 406, endPoint y: 237, distance: 51.4
click at [406, 237] on div "上面的列表远非详尽无遗，但 Aurum 的对冲基金数据引擎 使用这些广泛的类别定义来捕获/分类量化领域中的基金。还可以包括其他策略分类，例如： 多策略量化 –…" at bounding box center [407, 232] width 307 height 63
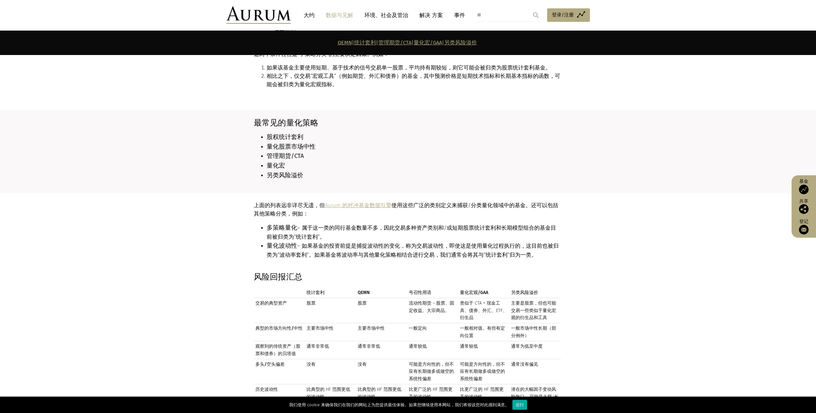
drag, startPoint x: 406, startPoint y: 237, endPoint x: 576, endPoint y: 250, distance: 170.4
click at [582, 251] on section "上面的列表远非详尽无遗，但 Aurum 的对冲基金数据引擎 使用这些广泛的类别定义来捕获/分类量化领域中的基金。还可以包括其他策略分类，例如： 多策略量化 –…" at bounding box center [408, 232] width 816 height 79
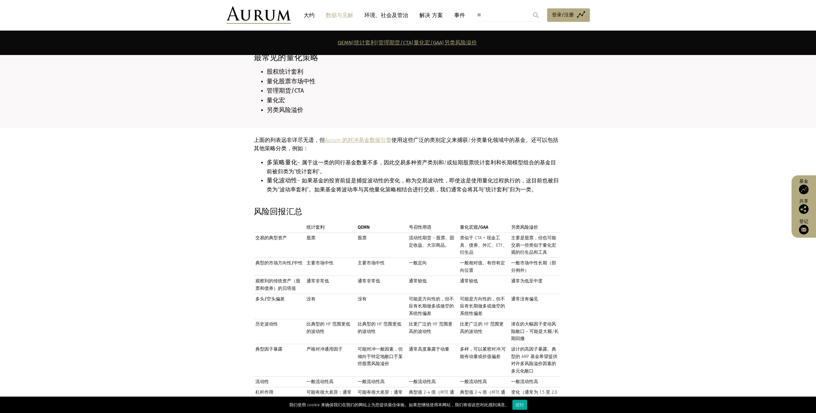
scroll to position [547, 0]
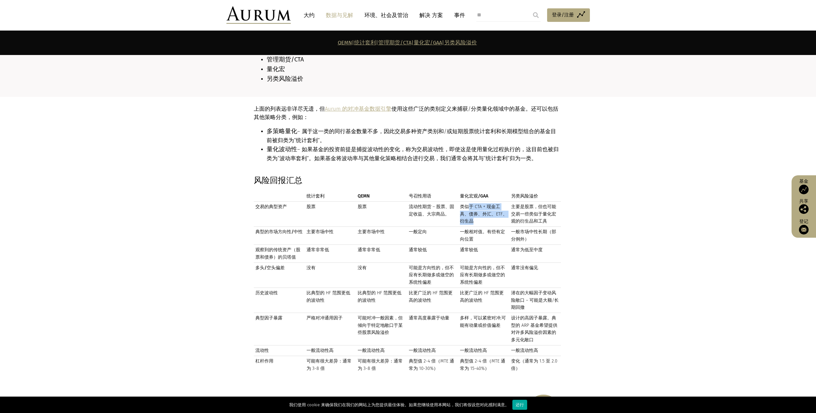
drag, startPoint x: 471, startPoint y: 189, endPoint x: 487, endPoint y: 202, distance: 20.4
click at [487, 202] on td "类似于 CTA + 现金工具、债券、外汇、ETF、衍生品" at bounding box center [484, 214] width 51 height 25
drag, startPoint x: 487, startPoint y: 202, endPoint x: 524, endPoint y: 196, distance: 37.5
click at [524, 202] on td "主要是股票，但也可能交易一些类似于量化宏观的衍生品和工具" at bounding box center [535, 214] width 51 height 25
drag, startPoint x: 531, startPoint y: 186, endPoint x: 535, endPoint y: 203, distance: 17.4
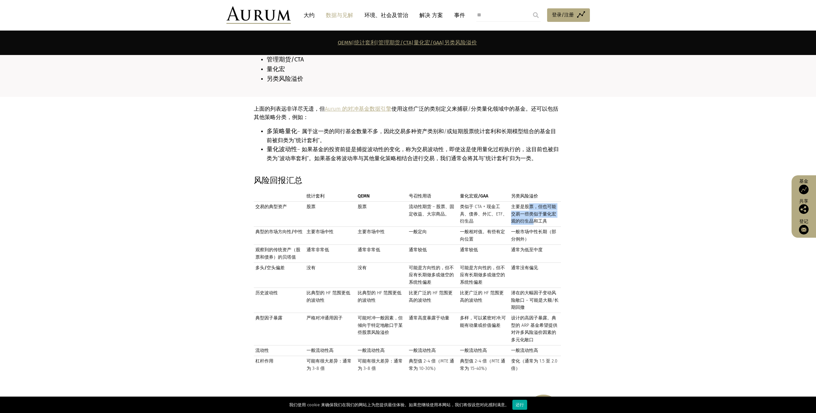
click at [535, 203] on td "主要是股票，但也可能交易一些类似于量化宏观的衍生品和工具" at bounding box center [535, 214] width 51 height 25
drag, startPoint x: 535, startPoint y: 203, endPoint x: 560, endPoint y: 222, distance: 32.4
click at [587, 227] on section "风险回报汇总 统计套利 QEMN 号召性用语 量化宏观/GAA 另类风险溢价 统计套利 QEMN 号召性用语 量化宏观/GAA 另类风险溢价 交易的典型资产 …" at bounding box center [408, 277] width 816 height 203
drag, startPoint x: 430, startPoint y: 250, endPoint x: 438, endPoint y: 266, distance: 18.3
click at [438, 266] on td "可能是方向性的，但不应有长期做多或做空的系统性偏差" at bounding box center [432, 275] width 51 height 25
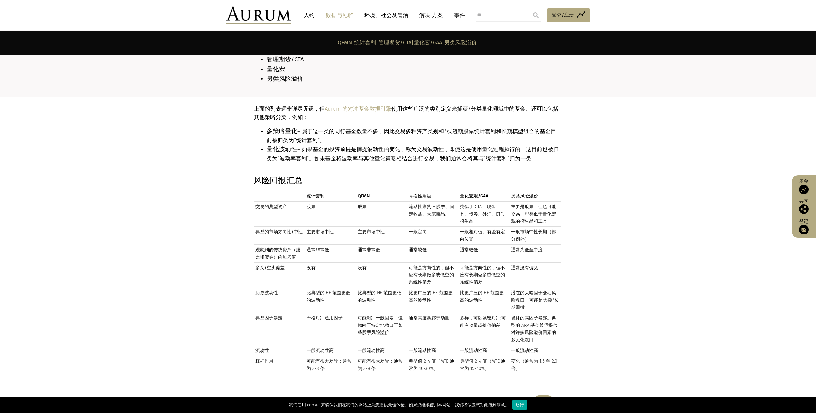
drag, startPoint x: 438, startPoint y: 266, endPoint x: 496, endPoint y: 262, distance: 57.8
click at [496, 263] on td "可能是方向性的，但不应有长期做多或做空的系统性偏差" at bounding box center [484, 275] width 51 height 25
drag, startPoint x: 480, startPoint y: 250, endPoint x: 480, endPoint y: 265, distance: 15.4
click at [480, 265] on td "可能是方向性的，但不应有长期做多或做空的系统性偏差" at bounding box center [484, 275] width 51 height 25
drag, startPoint x: 480, startPoint y: 265, endPoint x: 500, endPoint y: 269, distance: 20.3
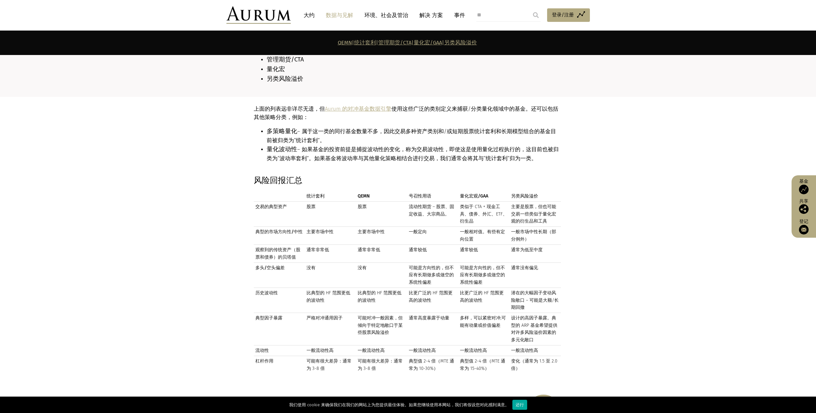
click at [500, 269] on td "可能是方向性的，但不应有长期做多或做空的系统性偏差" at bounding box center [484, 275] width 51 height 25
drag, startPoint x: 485, startPoint y: 257, endPoint x: 487, endPoint y: 267, distance: 10.5
click at [487, 267] on td "可能是方向性的，但不应有长期做多或做空的系统性偏差" at bounding box center [484, 275] width 51 height 25
drag, startPoint x: 487, startPoint y: 267, endPoint x: 571, endPoint y: 266, distance: 84.0
click at [571, 266] on section "风险回报汇总 统计套利 QEMN 号召性用语 量化宏观/GAA 另类风险溢价 统计套利 QEMN 号召性用语 量化宏观/GAA 另类风险溢价 交易的典型资产 …" at bounding box center [408, 277] width 816 height 203
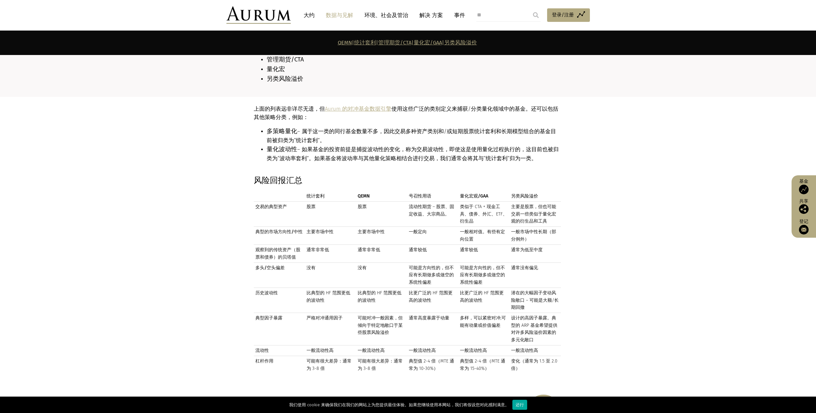
click at [527, 263] on td "通常没有偏见" at bounding box center [535, 275] width 51 height 25
drag, startPoint x: 325, startPoint y: 275, endPoint x: 330, endPoint y: 283, distance: 9.5
click at [330, 288] on td "比典型的 HF 范围更低的波动性" at bounding box center [330, 300] width 51 height 25
drag, startPoint x: 330, startPoint y: 283, endPoint x: 486, endPoint y: 288, distance: 155.5
click at [486, 288] on td "比更广泛的 HF 范围更高的波动性" at bounding box center [484, 300] width 51 height 25
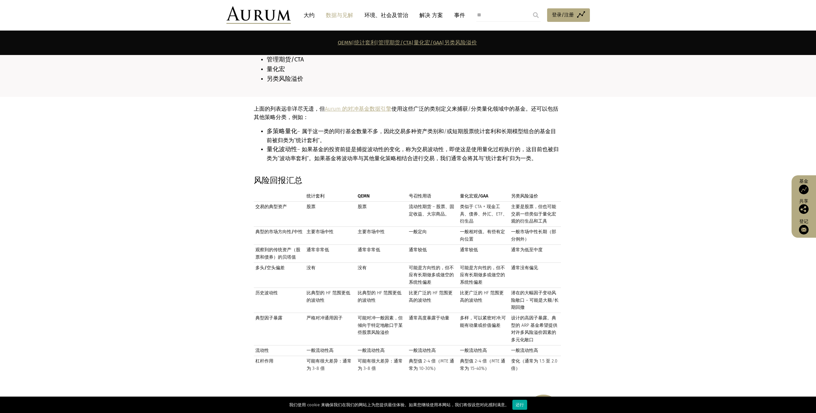
drag, startPoint x: 666, startPoint y: 216, endPoint x: 624, endPoint y: 199, distance: 45.5
click at [666, 216] on section "风险回报汇总 统计套利 QEMN 号召性用语 量化宏观/GAA 另类风险溢价 统计套利 QEMN 号召性用语 量化宏观/GAA 另类风险溢价 交易的典型资产 …" at bounding box center [408, 277] width 816 height 203
click at [648, 199] on section "风险回报汇总 统计套利 QEMN 号召性用语 量化宏观/GAA 另类风险溢价 统计套利 QEMN 号召性用语 量化宏观/GAA 另类风险溢价 交易的典型资产 …" at bounding box center [408, 277] width 816 height 203
drag, startPoint x: 651, startPoint y: 269, endPoint x: 627, endPoint y: 251, distance: 29.7
click at [651, 269] on section "风险回报汇总 统计套利 QEMN 号召性用语 量化宏观/GAA 另类风险溢价 统计套利 QEMN 号召性用语 量化宏观/GAA 另类风险溢价 交易的典型资产 …" at bounding box center [408, 277] width 816 height 203
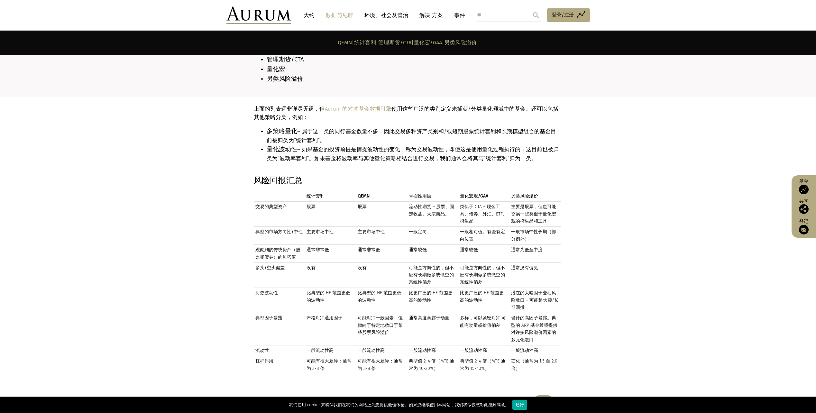
click at [347, 245] on td "通常非常低" at bounding box center [330, 254] width 51 height 18
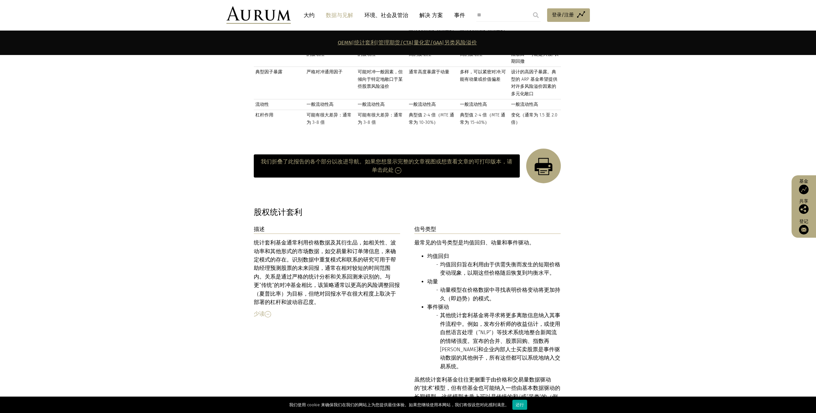
scroll to position [772, 0]
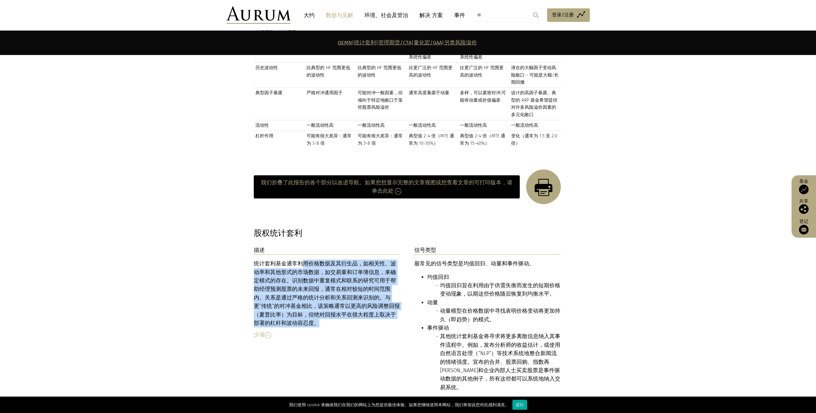
drag, startPoint x: 300, startPoint y: 248, endPoint x: 336, endPoint y: 306, distance: 68.6
click at [336, 306] on div "统计套利基金通常利用价格数据及其衍生品，如相关性、波动率和其他形式的市场数据，如交易量和订单簿信息，来确定模式的存在。识别数据中重复模式和联系的研究可用于帮助…" at bounding box center [327, 294] width 147 height 68
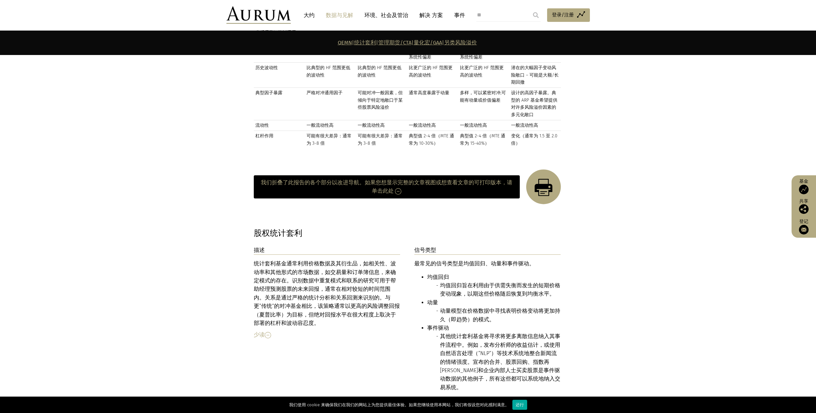
click at [462, 260] on div "最常见的信号类型是均值回归、动量和事件驱动。 均值回归 均值回归旨在利用由于供需失衡而发生的短期价格变动现象，以期这些价格随后恢复到均衡水平。 动量 动量模型…" at bounding box center [487, 354] width 147 height 188
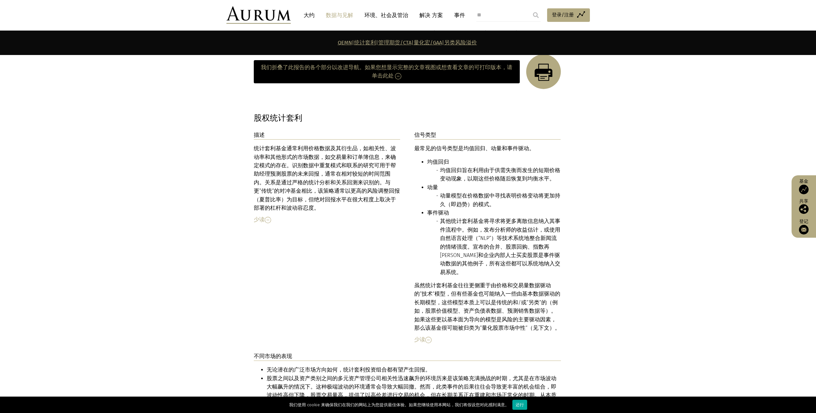
scroll to position [901, 0]
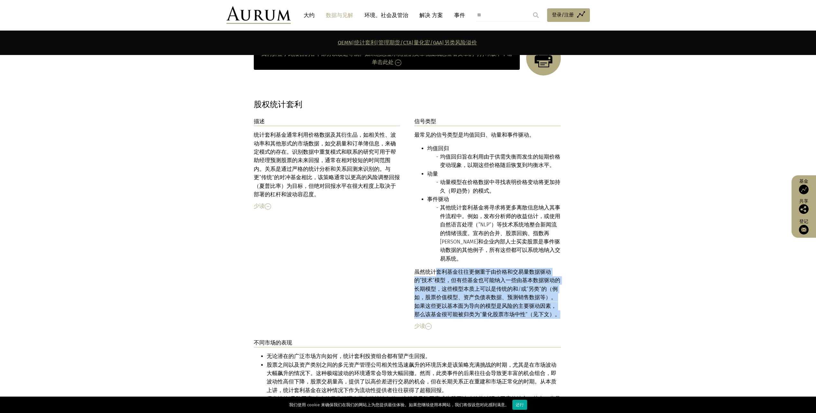
drag, startPoint x: 434, startPoint y: 246, endPoint x: 519, endPoint y: 288, distance: 94.4
click at [519, 288] on p "虽然统计套利基金往往更侧重于由价格和交易量数据驱动的“技术”模型，但有些基金也可能纳入一些由基本数据驱动的 长期 模型，这些模型本质上可以是传统的和/或“另类…" at bounding box center [487, 293] width 147 height 51
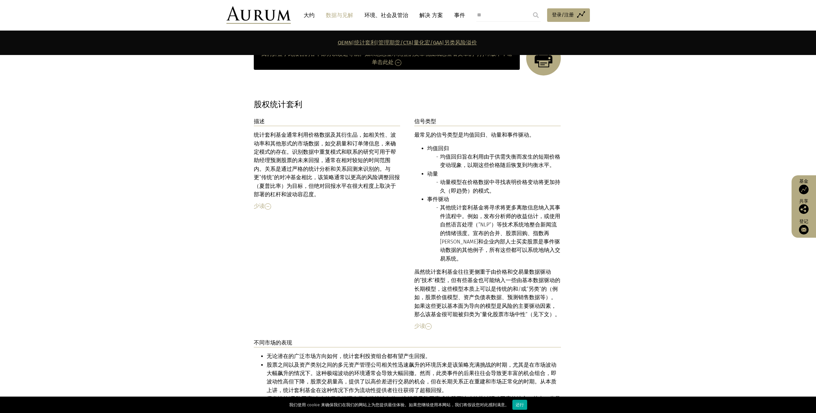
click at [323, 361] on li "股票之间以及资产类别之间的多元资产管理公司相关性迅速飙升的环境历来是该策略充满挑战的时期，尤其是在市场波动大幅飙升的情况下。这种极端波动的环境通常会导致大幅回…" at bounding box center [414, 378] width 294 height 34
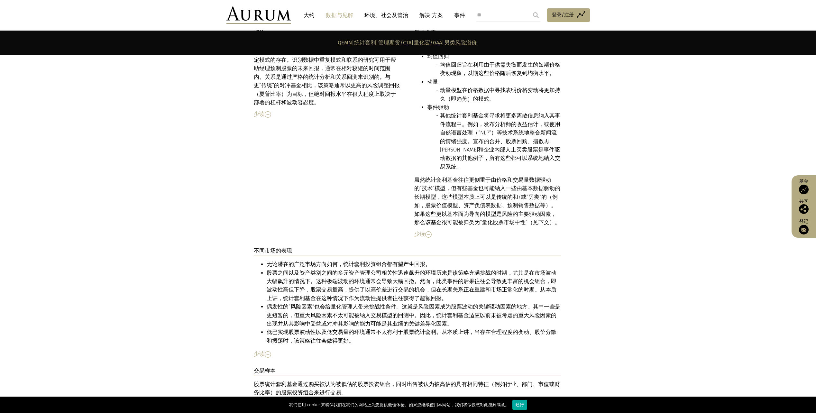
scroll to position [1062, 0]
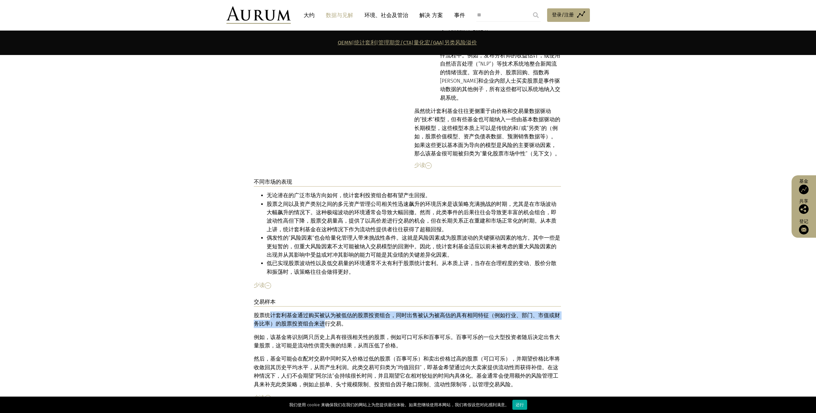
drag, startPoint x: 268, startPoint y: 293, endPoint x: 320, endPoint y: 297, distance: 52.3
click at [320, 312] on font "股票统计套利基金通过购买被认为被低估的股票投资组合，同时出售被认为被高估的具有相同特征（例如行业、部门、市值或财务比率）的股票投资组合来进行交易。" at bounding box center [407, 319] width 306 height 14
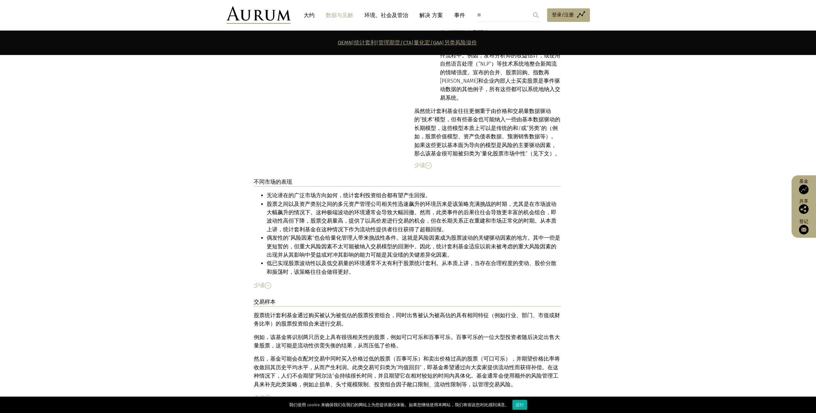
drag, startPoint x: 320, startPoint y: 297, endPoint x: 331, endPoint y: 318, distance: 23.8
click at [331, 333] on p "例如，该基金将识别两只历史上具有很强相关性的股票，例如 可口可乐 和百事可乐。百事可乐的一位大型投资者随后决定出售大量股票，这可能是流动性供需失衡的结果，从而…" at bounding box center [407, 341] width 307 height 17
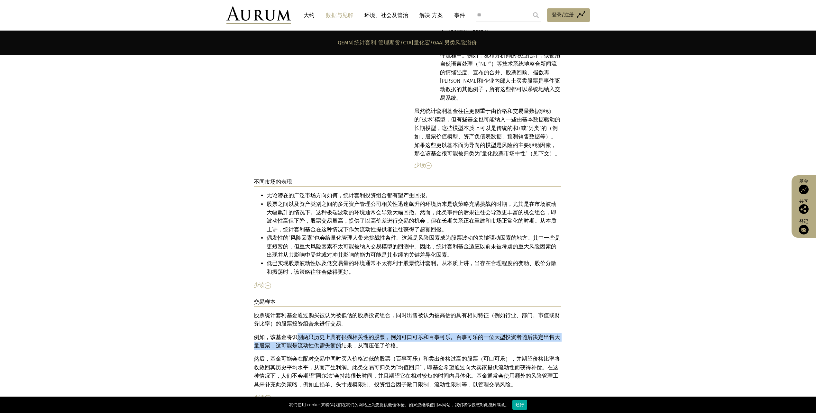
drag, startPoint x: 295, startPoint y: 313, endPoint x: 332, endPoint y: 323, distance: 38.3
click at [332, 333] on p "例如，该基金将识别两只历史上具有很强相关性的股票，例如 可口可乐 和百事可乐。百事可乐的一位大型投资者随后决定出售大量股票，这可能是流动性供需失衡的结果，从而…" at bounding box center [407, 341] width 307 height 17
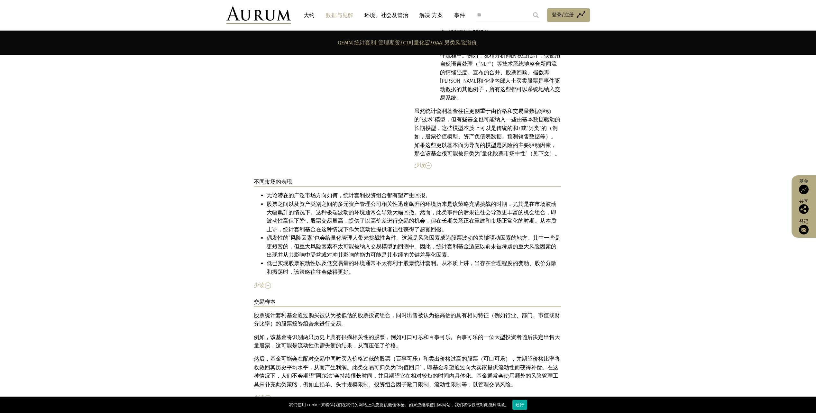
drag, startPoint x: 332, startPoint y: 323, endPoint x: 362, endPoint y: 351, distance: 41.0
click at [362, 355] on p "然后，基金可能会在配对交易中同时买入价格过低的股票（百事可乐）和卖出价格过高的股票（ 可口可乐 ），并期望价格比率将收敛回其历史平均水平，从而产生利润。此类交…" at bounding box center [407, 372] width 307 height 34
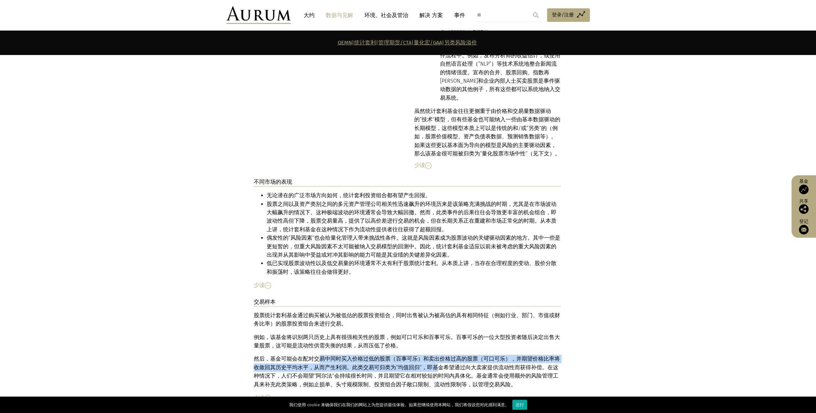
drag, startPoint x: 316, startPoint y: 335, endPoint x: 419, endPoint y: 344, distance: 103.4
click at [419, 355] on p "然后，基金可能会在配对交易中同时买入价格过低的股票（百事可乐）和卖出价格过高的股票（ 可口可乐 ），并期望价格比率将收敛回其历史平均水平，从而产生利润。此类交…" at bounding box center [407, 372] width 307 height 34
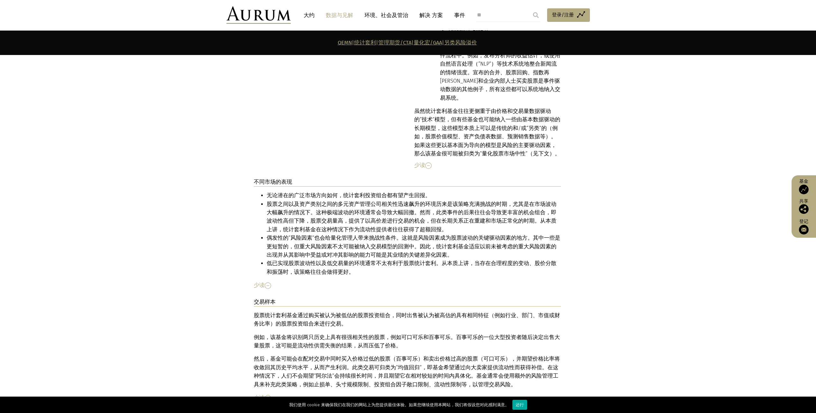
drag, startPoint x: 660, startPoint y: 302, endPoint x: 628, endPoint y: 296, distance: 32.4
click at [660, 302] on section "描述 统计套利基金通常利用价格数据及其衍生品，如相关性、波动率和其他形式的市场数据，如交易量和订单簿信息，来确定模式的存在。识别数据中重复模式和联系的研究可用…" at bounding box center [408, 227] width 816 height 540
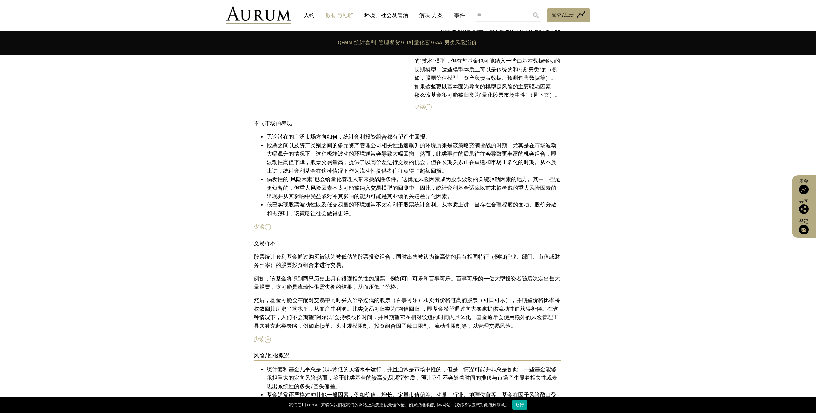
scroll to position [1126, 0]
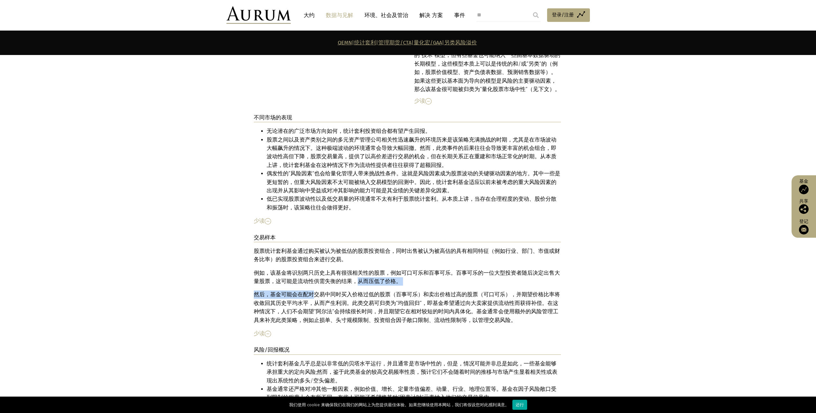
drag, startPoint x: 314, startPoint y: 269, endPoint x: 352, endPoint y: 256, distance: 39.7
click at [352, 256] on div "股票统计套利基金通过购买被认为被低估的股票投资组合，同时出售被认为被高估的具有相同特征（例如行业、部门、市值或财务比率）的股票投资组合来进行交易。 例如，该基…" at bounding box center [407, 286] width 307 height 78
drag, startPoint x: 352, startPoint y: 256, endPoint x: 432, endPoint y: 268, distance: 80.7
click at [432, 291] on p "然后，基金可能会在配对交易中同时买入价格过低的股票（百事可乐）和卖出价格过高的股票（ 可口可乐 ），并期望价格比率将收敛回其历史平均水平，从而产生利润。此类交…" at bounding box center [407, 308] width 307 height 34
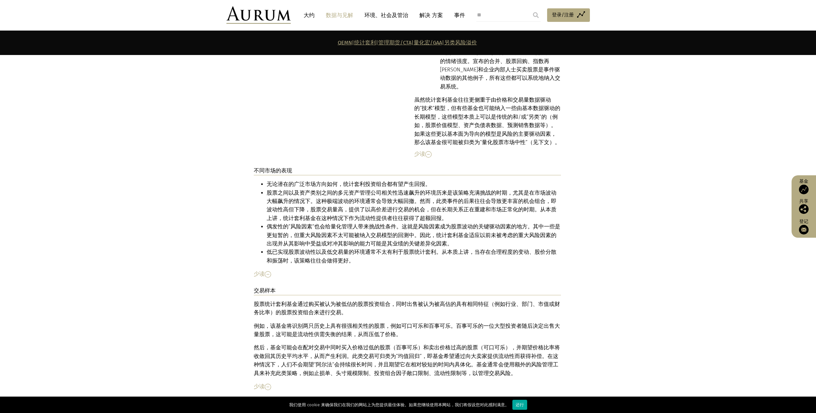
scroll to position [1062, 0]
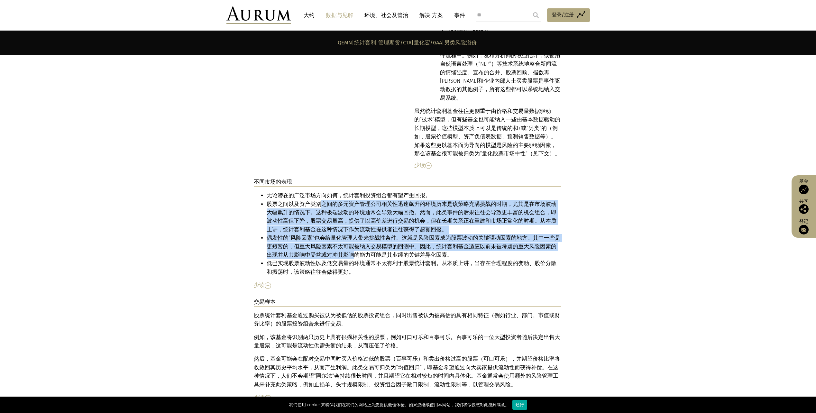
drag, startPoint x: 319, startPoint y: 181, endPoint x: 334, endPoint y: 231, distance: 53.0
click at [334, 231] on ul "无论潜在的广泛市场方向如何，统计套利投资组合都有望产生回报。 股票之间以及资产类别之间的多元资产管理公司相关性迅速飙升的环境历来是该策略充满挑战的时期，尤其是…" at bounding box center [407, 233] width 307 height 85
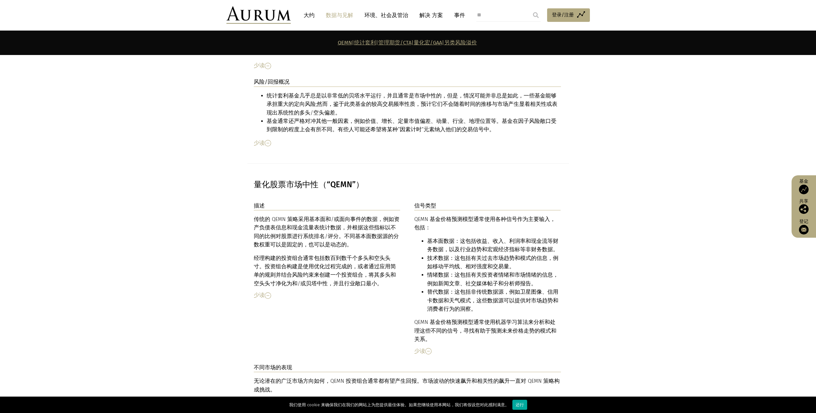
scroll to position [1416, 0]
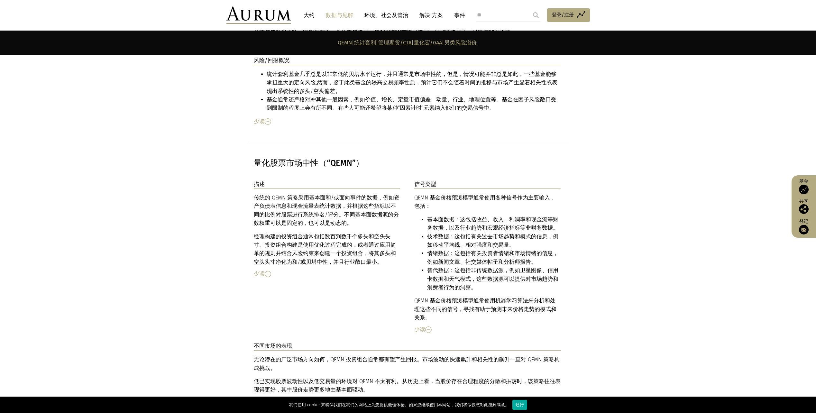
click at [302, 195] on font "传统的 QEMN 策略采用基本面和/或面向事件的数据，例如资产负债表信息和现金流量表统计数据，并根据这些指标以不同的比例对股票进行系统排名/评分。不同基本面数…" at bounding box center [327, 211] width 146 height 32
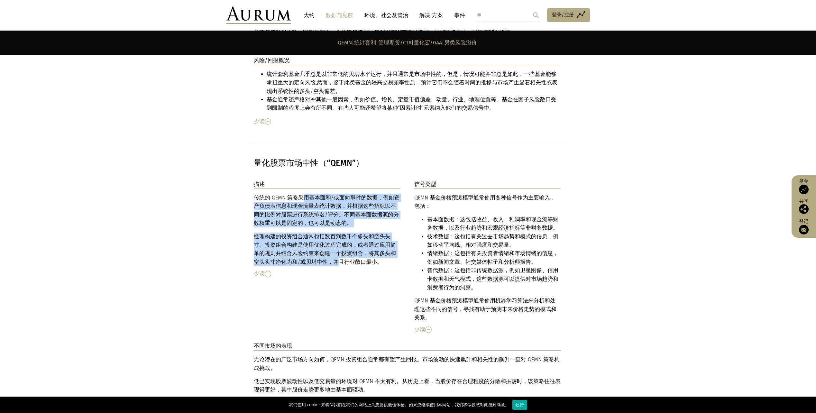
drag, startPoint x: 306, startPoint y: 173, endPoint x: 317, endPoint y: 239, distance: 66.7
click at [317, 239] on div "传统的 QEMN 策略采用基本面和/或面向事件的数据，例如资产负债表信息和现金流量表统计数据，并根据这些指标以不同的比例对股票进行系统排名/评分。不同基本面数…" at bounding box center [327, 230] width 147 height 73
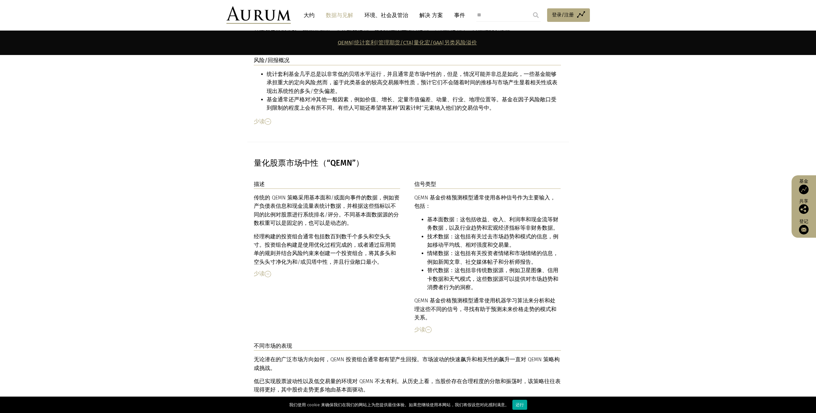
drag, startPoint x: 317, startPoint y: 239, endPoint x: 487, endPoint y: 176, distance: 180.8
click at [487, 195] on font "QEMN 基金价格预测模型通常使用各种信号作为主要输入，包括：" at bounding box center [484, 202] width 141 height 14
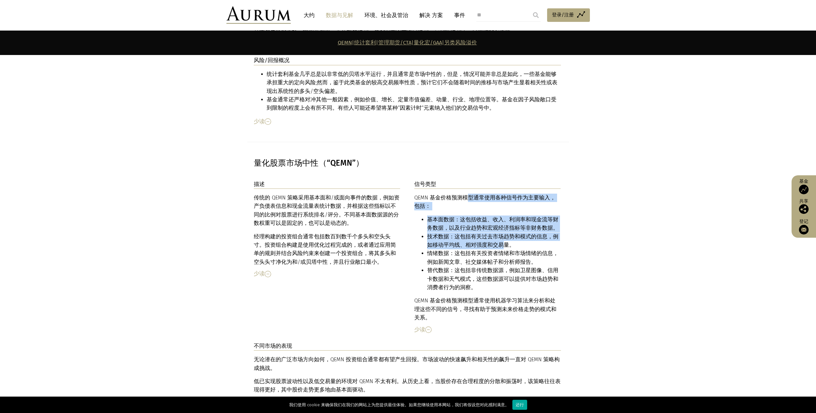
drag, startPoint x: 468, startPoint y: 171, endPoint x: 497, endPoint y: 223, distance: 59.6
click at [497, 223] on div "QEMN 基金价格预测模型通常使用各种信号作为主要输入，包括： 基本面数据：这包括收益、收入、利润率和现金流等财务数据，以及行业趋势和宏观经济指标等非财务数据…" at bounding box center [487, 258] width 147 height 128
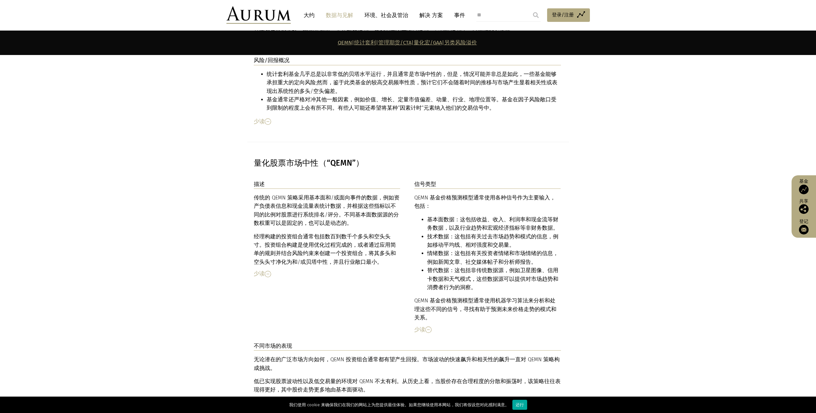
drag, startPoint x: 497, startPoint y: 223, endPoint x: 526, endPoint y: 242, distance: 34.4
click at [526, 266] on li "替代数据：这包括非传统数据源，例如卫星图像、信用卡数据和天气模式，这些数据源可以提供对市场趋势和消费者行为的洞察。" at bounding box center [494, 278] width 134 height 25
click at [472, 216] on li "基本面数据：这包括收益、收入、利润率和现金流等财务数据，以及行业趋势和宏观经济指标等非财务数据。" at bounding box center [494, 224] width 134 height 17
drag, startPoint x: 693, startPoint y: 264, endPoint x: 645, endPoint y: 248, distance: 51.0
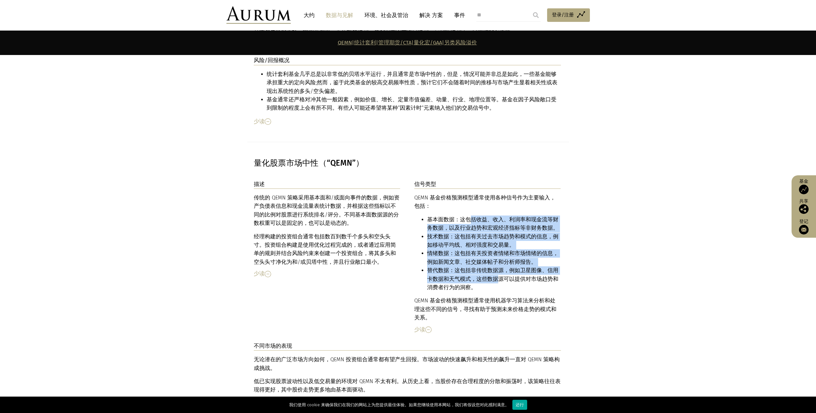
drag, startPoint x: 470, startPoint y: 194, endPoint x: 491, endPoint y: 256, distance: 65.7
click at [491, 256] on ul "基本面数据：这包括收益、收入、利润率和现金流等财务数据，以及行业趋势和宏观经济指标等非财务数据。 技术数据：这包括有关过去市场趋势和模式的信息，例如移动平均线…" at bounding box center [487, 254] width 147 height 77
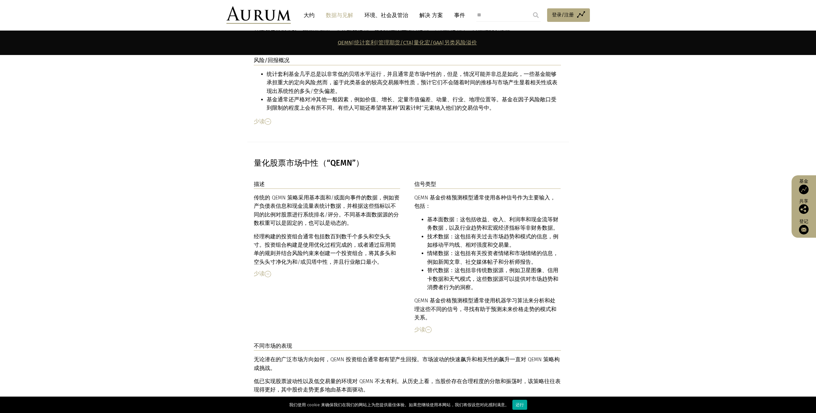
drag, startPoint x: 491, startPoint y: 256, endPoint x: 581, endPoint y: 278, distance: 92.6
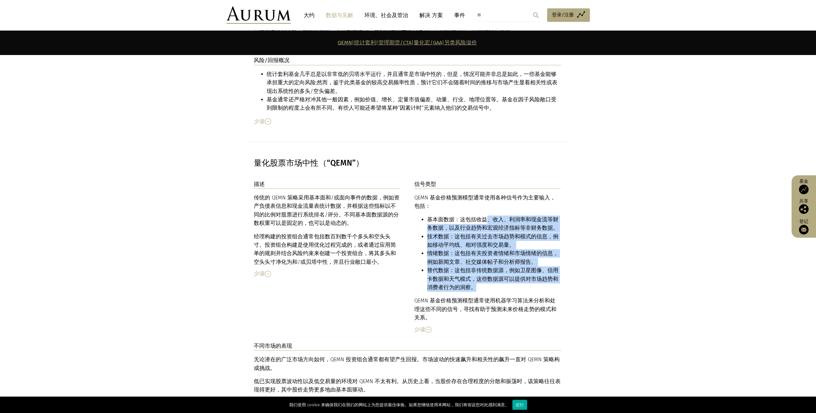
drag, startPoint x: 484, startPoint y: 198, endPoint x: 499, endPoint y: 263, distance: 66.7
click at [499, 263] on ul "基本面数据：这包括收益、收入、利润率和现金流等财务数据，以及行业趋势和宏观经济指标等非财务数据。 技术数据：这包括有关过去市场趋势和模式的信息，例如移动平均线…" at bounding box center [487, 254] width 147 height 77
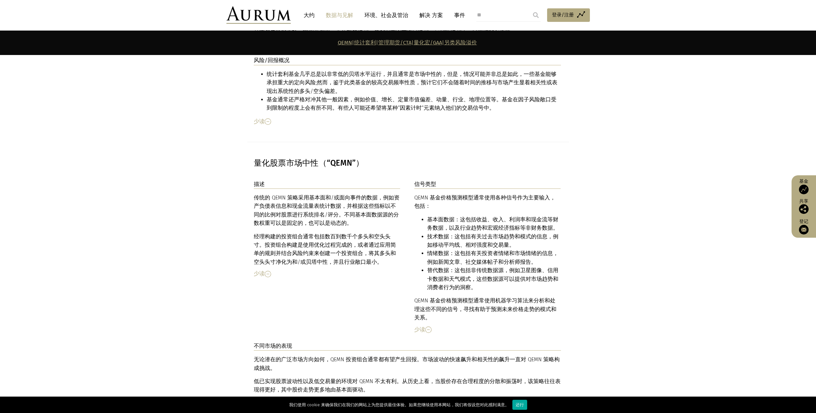
drag, startPoint x: 499, startPoint y: 263, endPoint x: 593, endPoint y: 284, distance: 96.0
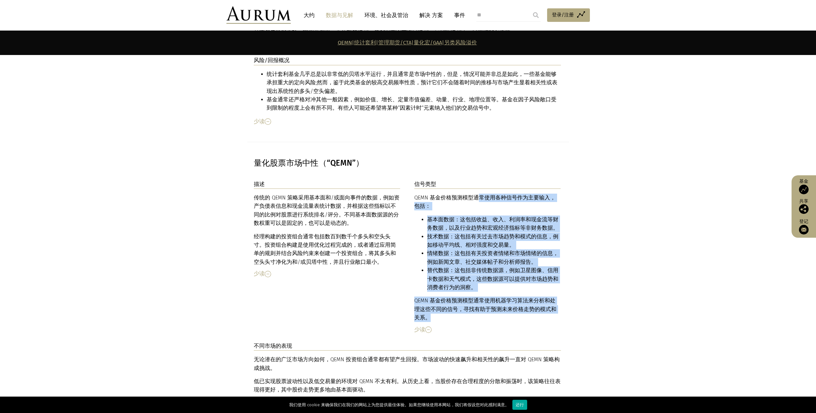
drag, startPoint x: 477, startPoint y: 168, endPoint x: 487, endPoint y: 294, distance: 126.2
click at [487, 294] on div "信号类型 QEMN 基金价格预测模型通常使用各种信号作为主要输入，包括： 基本面数据：这包括收益、收入、利润率和现金流等财务数据，以及行业趋势和宏观经济指标等…" at bounding box center [487, 261] width 147 height 162
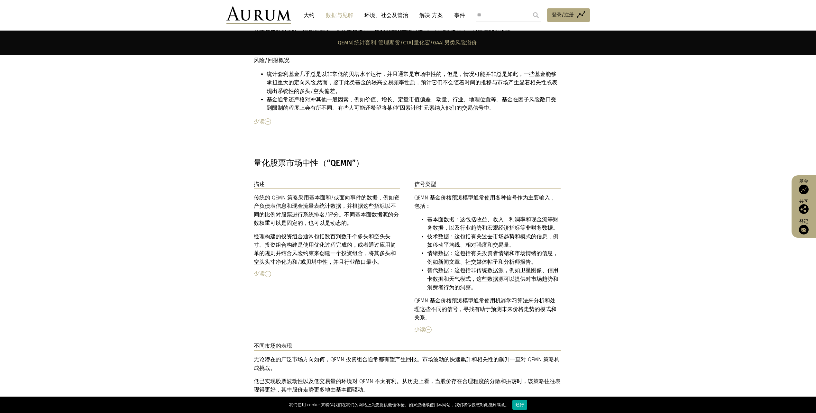
drag, startPoint x: 487, startPoint y: 294, endPoint x: 602, endPoint y: 287, distance: 115.1
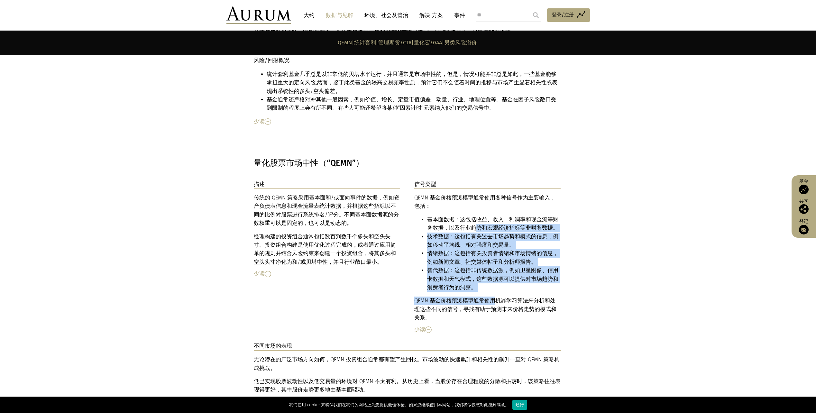
drag, startPoint x: 471, startPoint y: 202, endPoint x: 492, endPoint y: 270, distance: 71.1
click at [492, 270] on div "QEMN 基金价格预测模型通常使用各种信号作为主要输入，包括： 基本面数据：这包括收益、收入、利润率和现金流等财务数据，以及行业趋势和宏观经济指标等非财务数据…" at bounding box center [487, 258] width 147 height 128
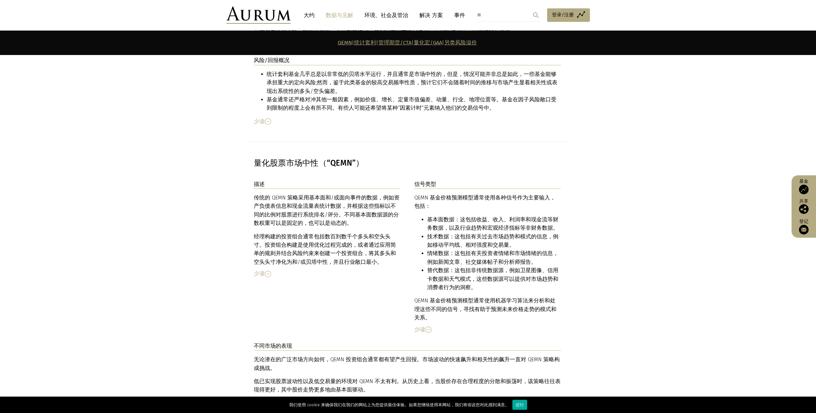
drag, startPoint x: 492, startPoint y: 270, endPoint x: 563, endPoint y: 293, distance: 74.0
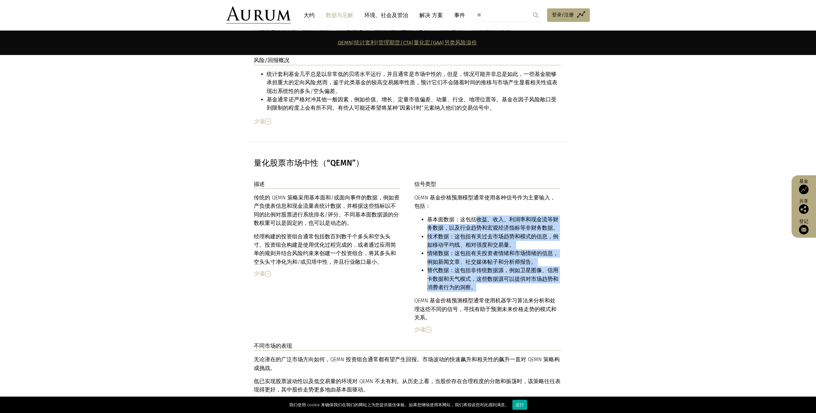
drag, startPoint x: 475, startPoint y: 194, endPoint x: 489, endPoint y: 265, distance: 72.4
click at [489, 265] on ul "基本面数据：这包括收益、收入、利润率和现金流等财务数据，以及行业趋势和宏观经济指标等非财务数据。 技术数据：这包括有关过去市场趋势和模式的信息，例如移动平均线…" at bounding box center [487, 254] width 147 height 77
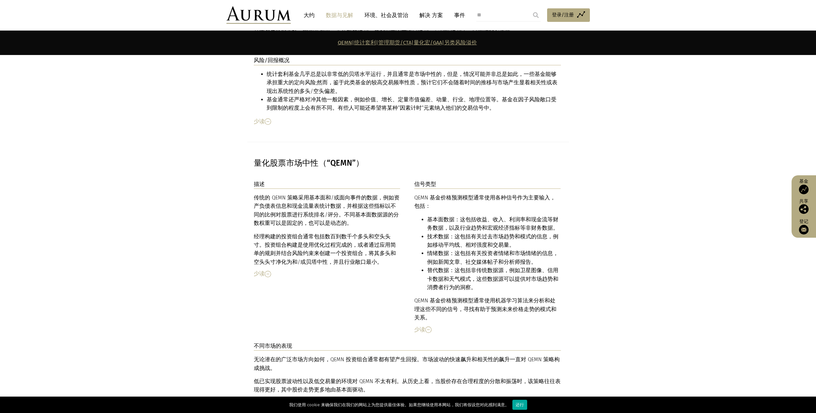
drag, startPoint x: 489, startPoint y: 265, endPoint x: 541, endPoint y: 285, distance: 55.3
click at [554, 297] on p "QEMN 基金价格预测模型通常使用机器学习算法来分析和处理这些不同的信号，寻找有助于预测未来价格走势的模式和关系。" at bounding box center [487, 309] width 147 height 25
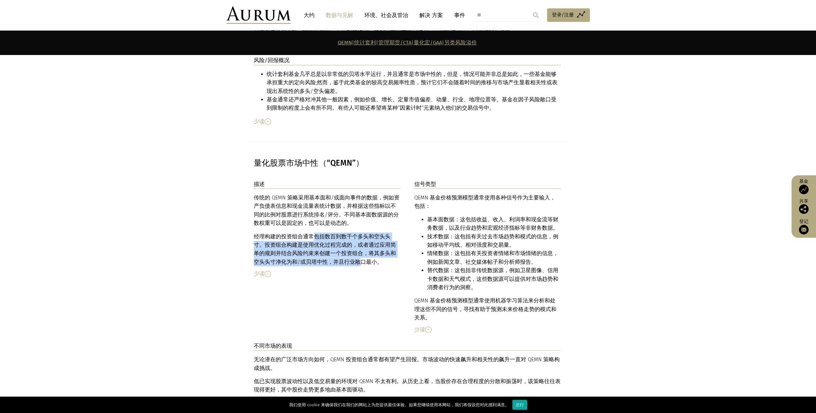
drag, startPoint x: 317, startPoint y: 213, endPoint x: 336, endPoint y: 236, distance: 29.7
click at [336, 236] on p "经理构建的投资组合通常包括数百到数千个多头和空头头寸。投资组合构建是使用优化过程完成的，或者通过应用简单的规则并结合风险约束来创建一个投资组合，将其多头和空头…" at bounding box center [327, 250] width 147 height 34
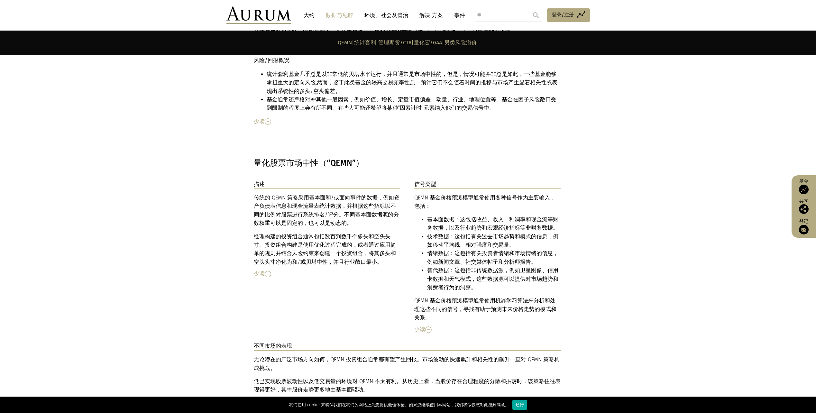
drag, startPoint x: 336, startPoint y: 236, endPoint x: 480, endPoint y: 211, distance: 146.3
click at [480, 233] on li "技术数据：这包括有关过去市场趋势和模式的信息，例如移动平均线、相对强度和交易量。" at bounding box center [494, 241] width 134 height 17
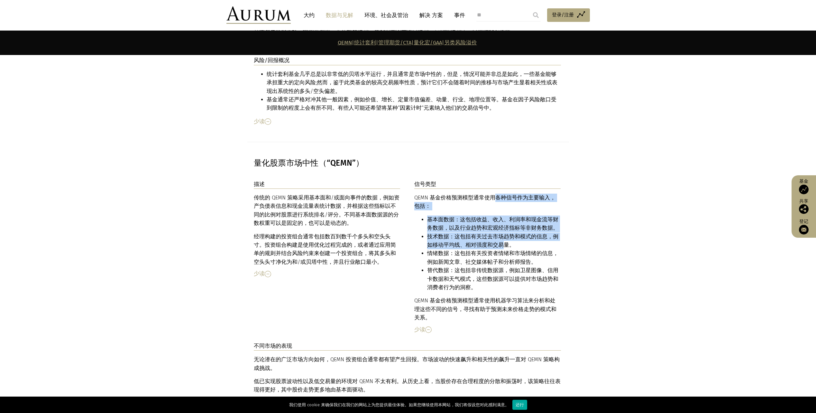
drag, startPoint x: 495, startPoint y: 171, endPoint x: 498, endPoint y: 218, distance: 47.8
click at [498, 218] on div "QEMN 基金价格预测模型通常使用各种信号作为主要输入，包括： 基本面数据：这包括收益、收入、利润率和现金流等财务数据，以及行业趋势和宏观经济指标等非财务数据…" at bounding box center [487, 258] width 147 height 128
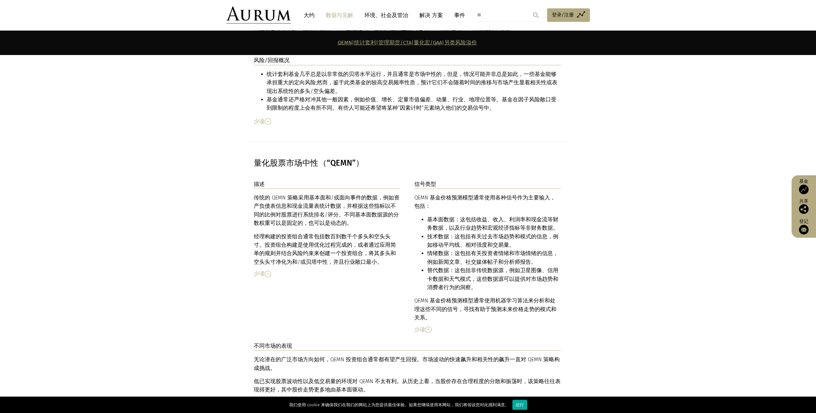
drag, startPoint x: 498, startPoint y: 218, endPoint x: 561, endPoint y: 293, distance: 97.0
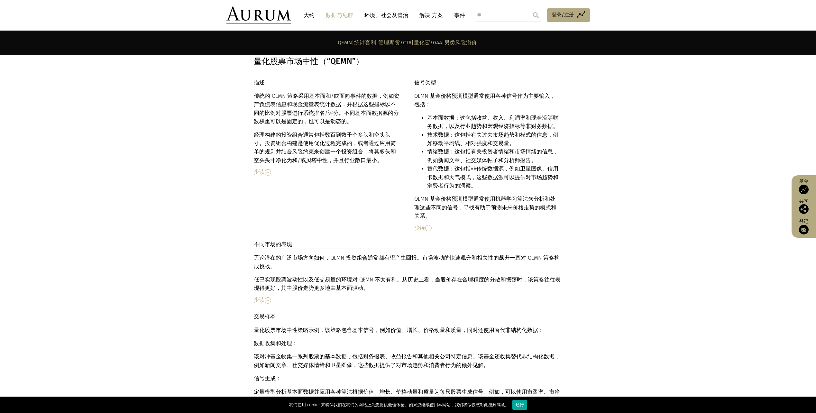
scroll to position [1577, 0]
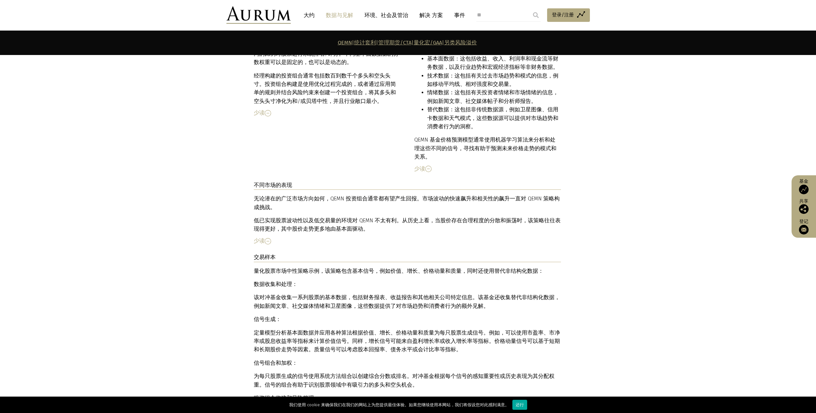
click at [657, 228] on section "描述 传统的 QEMN 策略采用基本面和/或面向事件的数据，例如资产负债表信息和现金流量表统计数据，并根据这些指标以不同比例系统地对股票进行排名/评分。不同基…" at bounding box center [408, 278] width 816 height 519
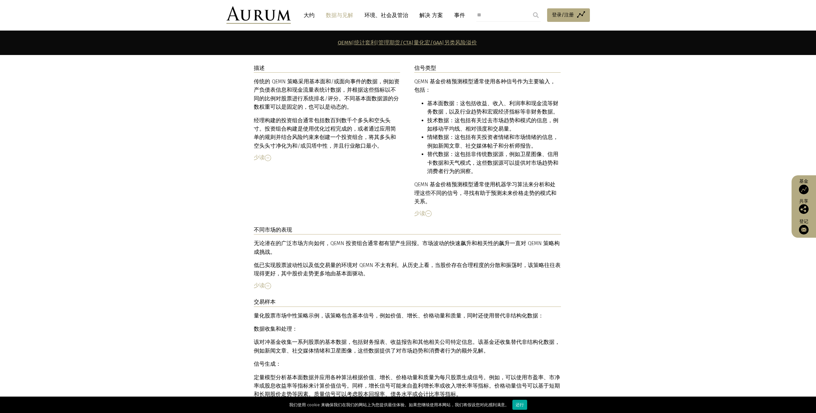
scroll to position [1609, 0]
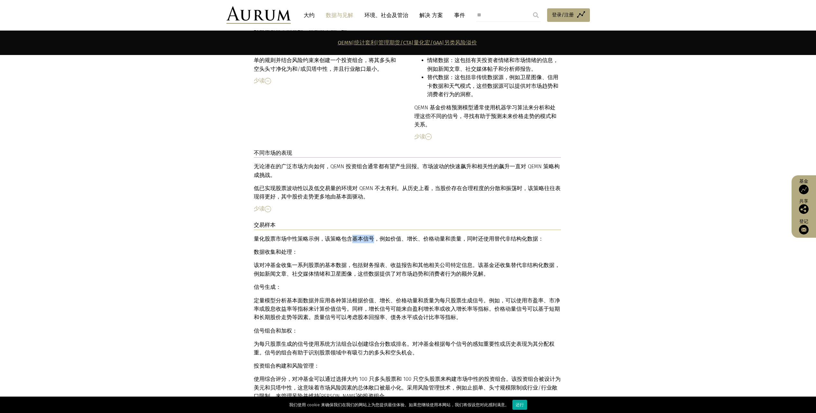
drag, startPoint x: 350, startPoint y: 216, endPoint x: 372, endPoint y: 218, distance: 21.9
click at [372, 235] on div "量化股票市场中性策略示例，该策略包含基本信号，例如价值、增长、价格动量和质量，同时还使用替代非结构化数据： 数据收集和处理： 该对冲基金收集一系列股票的基本数…" at bounding box center [407, 318] width 307 height 166
drag, startPoint x: 372, startPoint y: 218, endPoint x: 382, endPoint y: 240, distance: 24.3
click at [382, 261] on p "该对冲基金收集一系列股票的基本数据，包括财务报表、收益报告和其他相关 公司特定 信息。该基金还收集替代非结构化数据，例如新闻文章、社交媒体情绪和卫星图像，这些…" at bounding box center [407, 269] width 307 height 17
drag, startPoint x: 364, startPoint y: 238, endPoint x: 395, endPoint y: 246, distance: 32.2
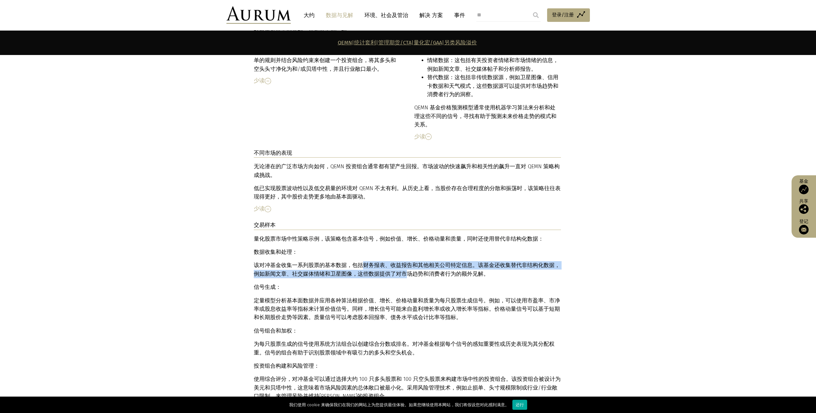
click at [395, 261] on p "该对冲基金收集一系列股票的基本数据，包括财务报表、收益报告和其他相关 公司特定 信息。该基金还收集替代非结构化数据，例如新闻文章、社交媒体情绪和卫星图像，这些…" at bounding box center [407, 269] width 307 height 17
drag, startPoint x: 395, startPoint y: 246, endPoint x: 489, endPoint y: 281, distance: 100.4
click at [493, 297] on p "定量模型分析基本面数据并应用各种算法根据价值、增长、价格动量和质量为每只股票生成信号。例如，可以使用 市盈 率、 市净 率或股息收益率等指标来计算价值信号。同…" at bounding box center [407, 309] width 307 height 25
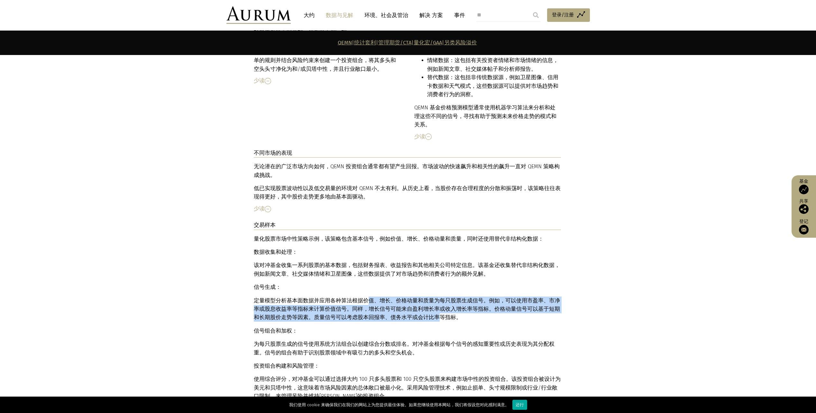
drag, startPoint x: 372, startPoint y: 278, endPoint x: 429, endPoint y: 292, distance: 58.9
click at [429, 297] on p "定量模型分析基本面数据并应用各种算法根据价值、增长、价格动量和质量为每只股票生成信号。例如，可以使用 市盈 率、 市净 率或股息收益率等指标来计算价值信号。同…" at bounding box center [407, 309] width 307 height 25
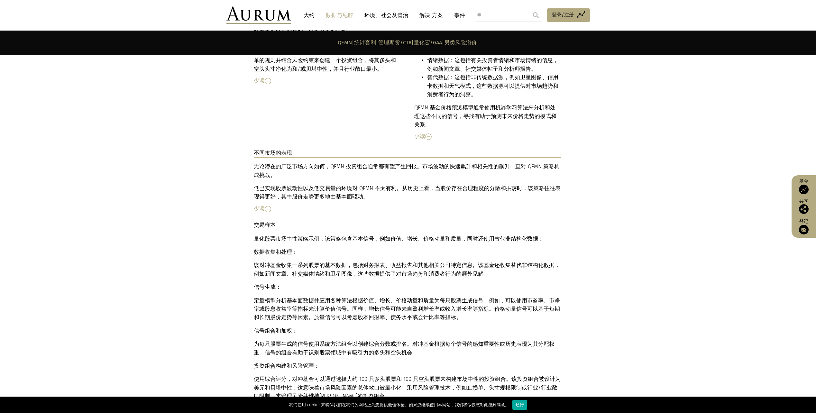
drag, startPoint x: 429, startPoint y: 292, endPoint x: 389, endPoint y: 334, distance: 58.0
click at [389, 334] on div "量化股票市场中性策略示例，该策略包含基本信号，例如价值、增长、价格动量和质量，同时还使用替代非结构化数据： 数据收集和处理： 该对冲基金收集一系列股票的基本数…" at bounding box center [407, 318] width 307 height 166
click at [370, 375] on p "使用综合评分，对冲基金可以通过选择大约 100 只多头股票和 100 只空头股票来构建市场 中性的 投资组合。该投资组合被设计为美元和贝塔中性，这意味着市场风…" at bounding box center [407, 387] width 307 height 25
click at [389, 375] on p "使用综合评分，对冲基金可以通过选择大约 100 只多头股票和 100 只空头股票来构建市场 中性的 投资组合。该投资组合被设计为美元和贝塔中性，这意味着市场风…" at bounding box center [407, 387] width 307 height 25
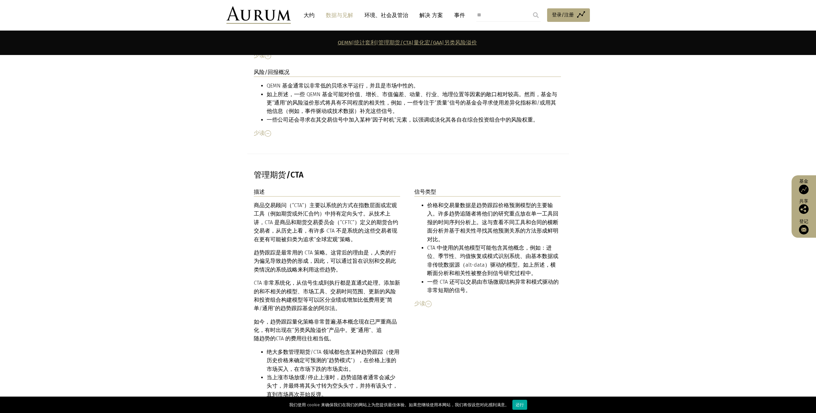
scroll to position [1995, 0]
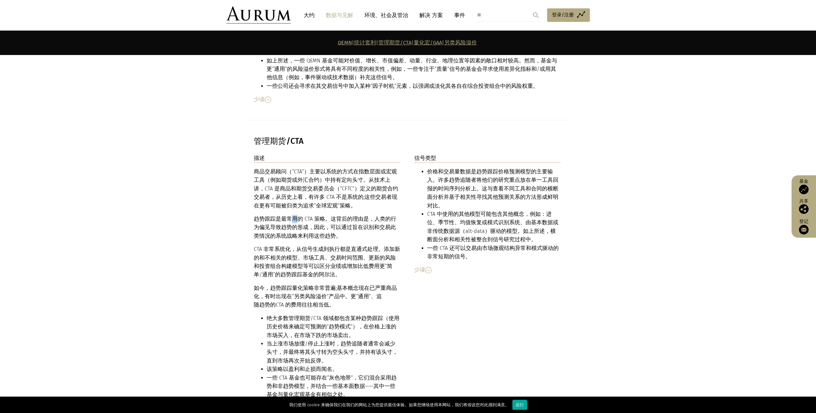
click at [292, 215] on p "趋势跟踪是最常用的 CTA 策略。这背后的理由是，人类的行为偏见导致趋势的形成，因此，可以通过旨在识别和交易此类情况的系统战略来利用这些趋势。" at bounding box center [327, 227] width 147 height 25
drag, startPoint x: 292, startPoint y: 191, endPoint x: 379, endPoint y: 160, distance: 92.5
click at [379, 168] on div "商品交易顾问（“CTA”）主要以系统的方式在指数层面或宏观工具（例如期货或外汇合约）中持有定向头寸。从技术上讲，CTA 是商品和期货交易委员会（“CFTC”）…" at bounding box center [327, 296] width 147 height 257
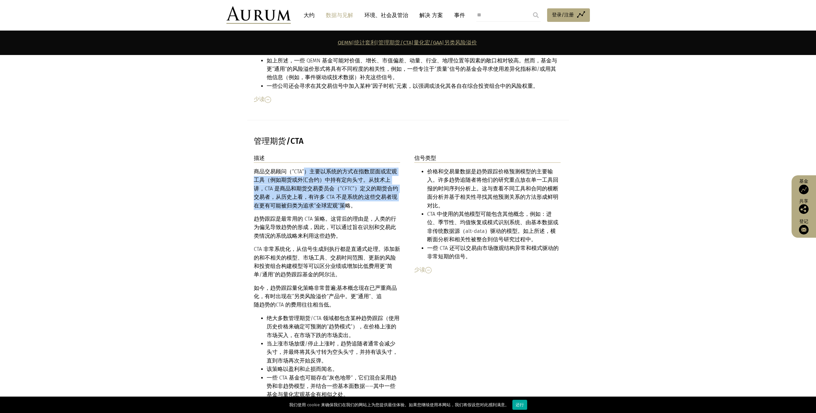
drag, startPoint x: 303, startPoint y: 151, endPoint x: 318, endPoint y: 179, distance: 31.4
click at [318, 179] on font "商品交易顾问（“CTA”）主要以系统的方式在指数层面或宏观工具（例如期货或外汇合约）中持有定向头寸。从技术上讲，CTA 是商品和期货交易委员会（“CFTC”）…" at bounding box center [326, 189] width 144 height 40
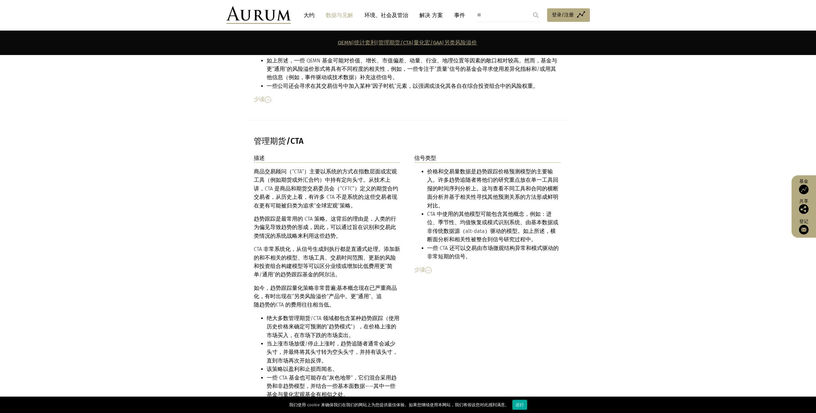
drag, startPoint x: 318, startPoint y: 179, endPoint x: 363, endPoint y: 217, distance: 58.9
click at [362, 217] on div "商品交易顾问（“CTA”）主要以系统的方式在指数层面或宏观工具（例如期货或外汇合约）中持有定向头寸。从技术上讲，CTA 是商品和期货交易委员会（“CFTC”）…" at bounding box center [327, 296] width 147 height 257
drag, startPoint x: 301, startPoint y: 262, endPoint x: 317, endPoint y: 270, distance: 18.0
click at [317, 284] on p "如今， 趋势跟踪 量化策略非常普遍;基本概念现在已严重商品化，有时出现在“另类风险溢价”产品中。更“通用”、追 随趋势的 CTA 的费用往往相当低。" at bounding box center [327, 296] width 147 height 25
drag, startPoint x: 317, startPoint y: 270, endPoint x: 309, endPoint y: 159, distance: 111.6
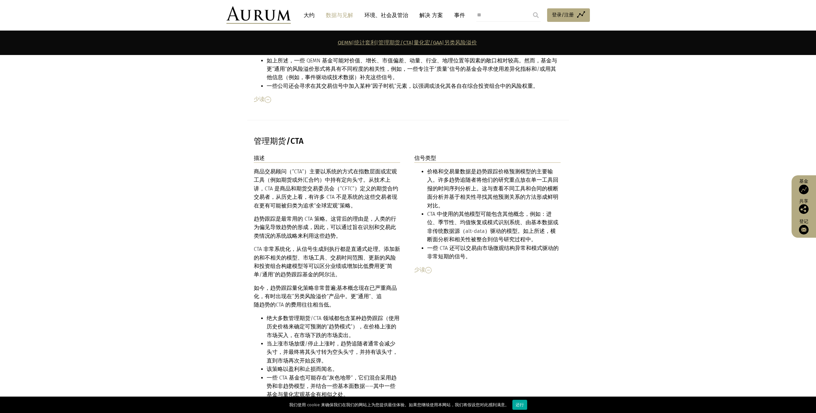
click at [310, 168] on div "商品交易顾问（“CTA”）主要以系统的方式在指数层面或宏观工具（例如期货或外汇合约）中持有定向头寸。从技术上讲，CTA 是商品和期货交易委员会（“CFTC”）…" at bounding box center [327, 296] width 147 height 257
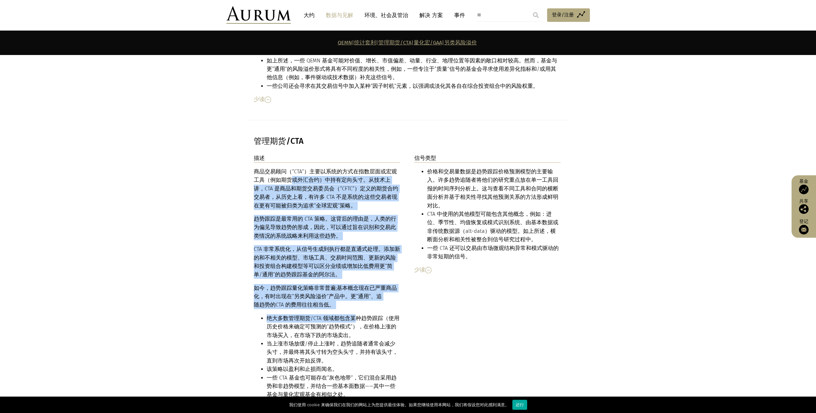
drag, startPoint x: 287, startPoint y: 157, endPoint x: 355, endPoint y: 290, distance: 149.2
click at [355, 290] on div "商品交易顾问（“CTA”）主要以系统的方式在指数层面或宏观工具（例如期货或外汇合约）中持有定向头寸。从技术上讲，CTA 是商品和期货交易委员会（“CFTC”）…" at bounding box center [327, 296] width 147 height 257
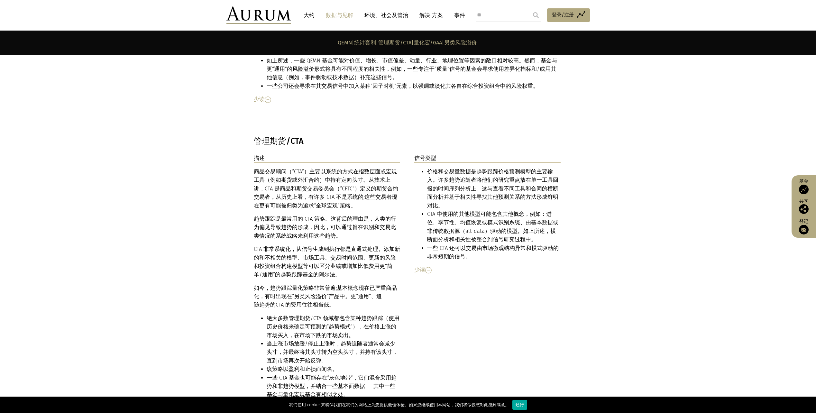
drag, startPoint x: 355, startPoint y: 290, endPoint x: 350, endPoint y: 330, distance: 40.1
click at [350, 340] on li "当上涨市场放缓/停止上涨时，趋势追随者通常会减少头寸，并最终将其头寸转为空头头寸，并持有该头寸，直到市场再次开始反弹。" at bounding box center [334, 352] width 134 height 25
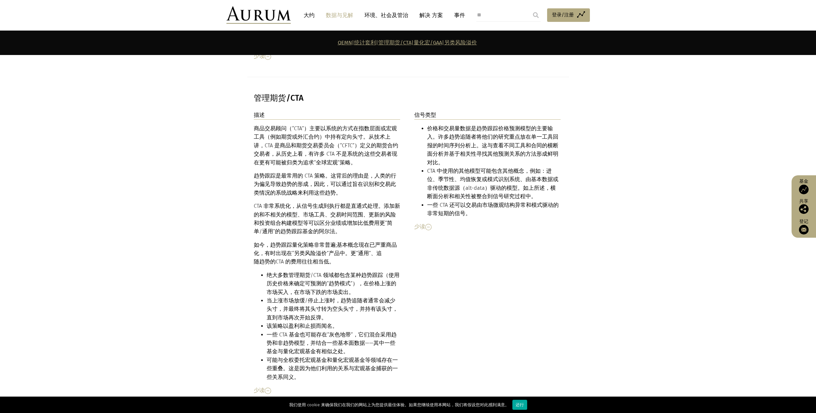
scroll to position [2059, 0]
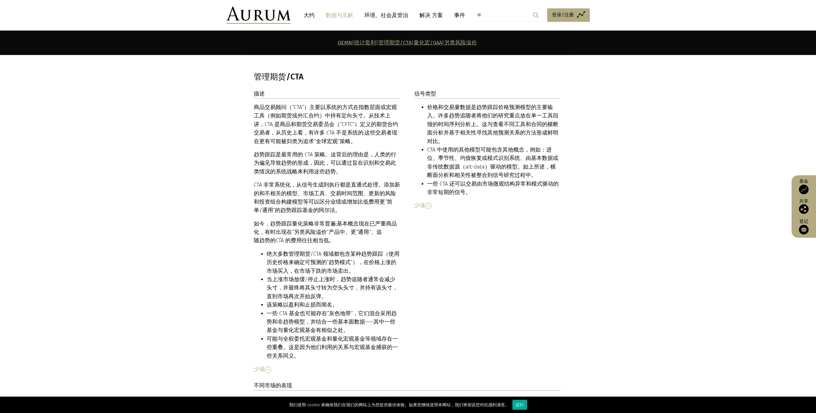
click at [319, 310] on li "一些 CTA 基金也可能存在“灰色地带”，它们混合采用趋势和非趋势模型，并结合一些基本面数据——其中一些基金与量化宏观基金有相似之处。" at bounding box center [334, 322] width 134 height 25
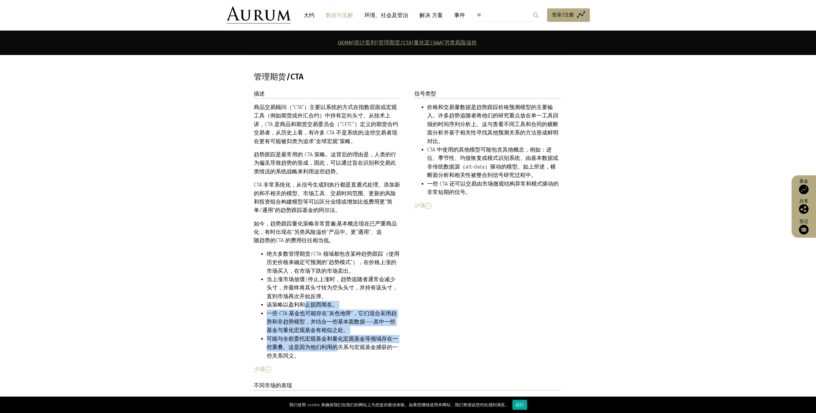
drag, startPoint x: 306, startPoint y: 283, endPoint x: 330, endPoint y: 321, distance: 46.2
click at [330, 321] on ul "绝大多数管理期货/CTA 领域都包含某种趋势跟踪（使用历史价格来确定可预测的“趋势模式”），在价格上涨的市场买入，在市场下跌的市场卖出。 当上涨市场放缓/停止…" at bounding box center [327, 305] width 147 height 110
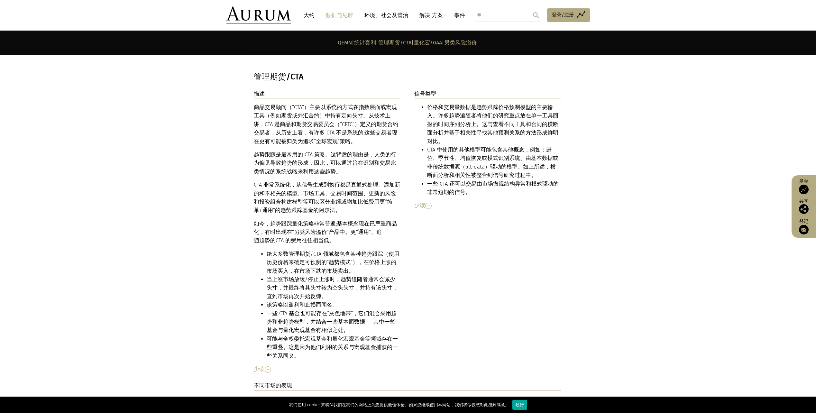
drag, startPoint x: 330, startPoint y: 321, endPoint x: 351, endPoint y: 334, distance: 24.1
click at [350, 335] on li "可能与全权委托宏观基金和量化宏观基金等领域存在一些重叠。这是因为他们利用的关系与宏观基金捕获的一些关系同义。" at bounding box center [334, 347] width 134 height 25
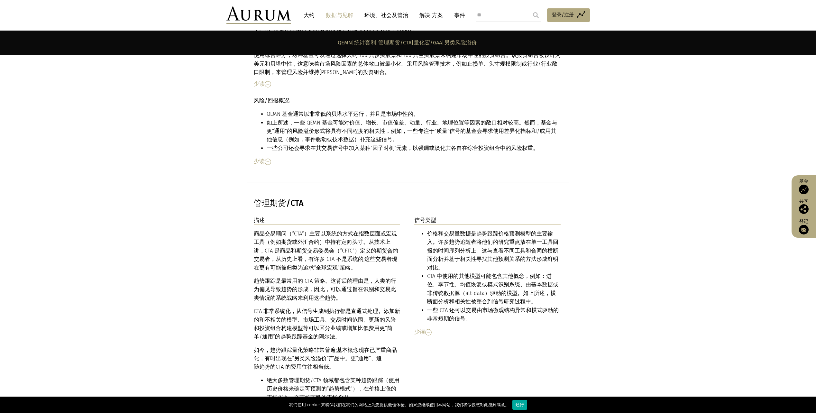
scroll to position [1931, 0]
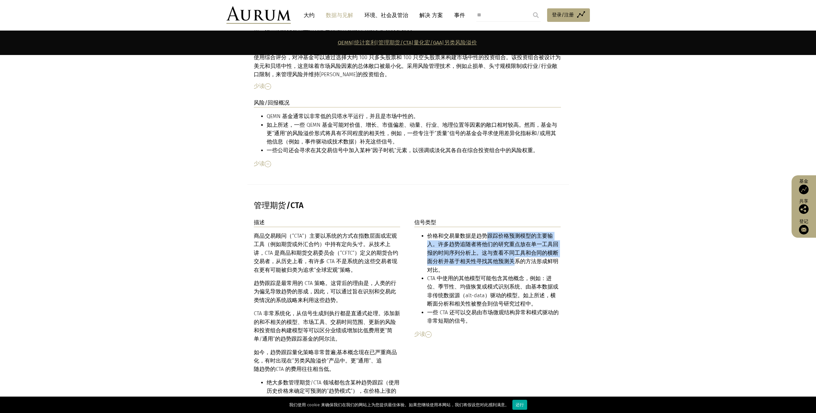
drag, startPoint x: 487, startPoint y: 210, endPoint x: 492, endPoint y: 234, distance: 24.4
click at [492, 234] on li "价格和交易量数据是趋势跟踪价格预测模型的主要输入。许多趋势追随者将他们的研究重点放在单一工具回报的时间序列分析上。这与查看不同工具和合同的横断面分析并基于相关…" at bounding box center [494, 253] width 134 height 42
drag, startPoint x: 492, startPoint y: 234, endPoint x: 532, endPoint y: 266, distance: 51.0
click at [532, 274] on li "CTA 中使用的其他模型可能包含其他概念，例如：进位、季节性、均值恢复或模式识别系统、由基本数据或非传统数据源（alt-data）驱动的模型。如上所述，横断面…" at bounding box center [494, 291] width 134 height 34
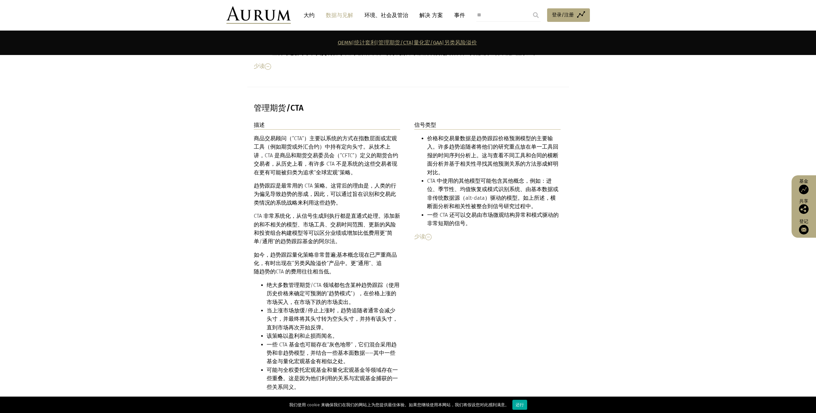
scroll to position [2027, 0]
drag, startPoint x: 620, startPoint y: 227, endPoint x: 592, endPoint y: 211, distance: 31.9
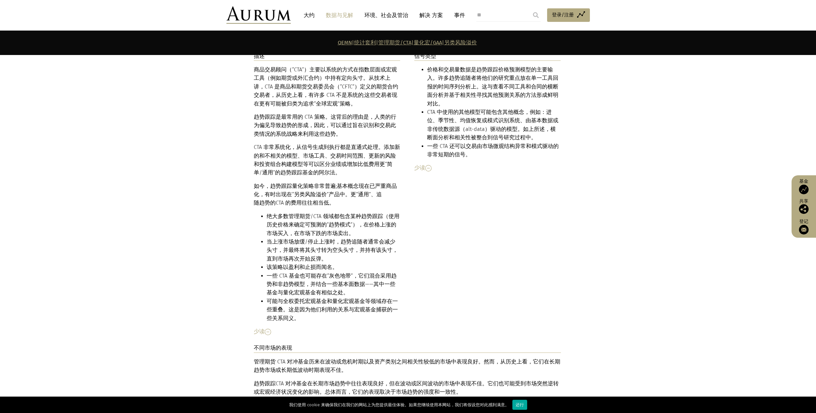
scroll to position [2220, 0]
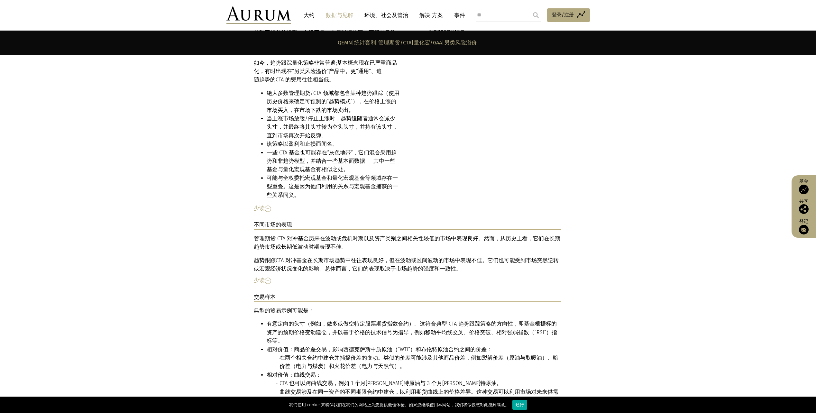
click at [417, 373] on div "Typical trade examples could be: Intentionally directional positions (e.g., lon…" at bounding box center [407, 363] width 307 height 112
drag, startPoint x: 635, startPoint y: 225, endPoint x: 598, endPoint y: 229, distance: 37.2
click at [635, 225] on section "描述 商品交易顾问（“CTA”）主要以系统的方式在指数层面或宏观工具（例如期货或外汇合约）中持有定向头寸。从技术上讲，CTA 是商品和期货交易委员会（“CFT…" at bounding box center [408, 280] width 816 height 702
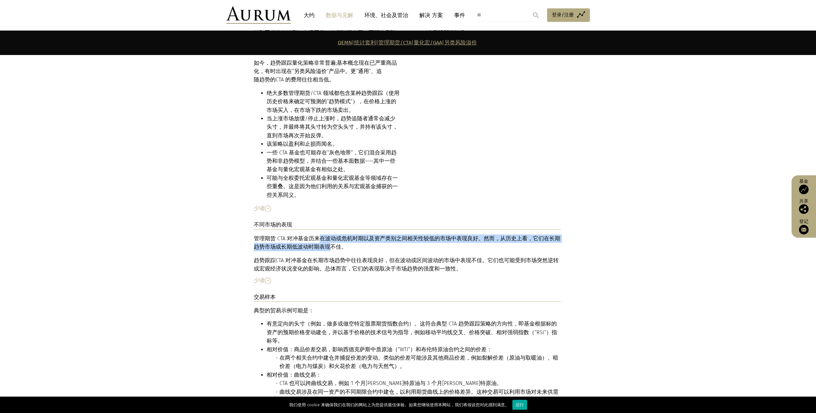
drag, startPoint x: 317, startPoint y: 213, endPoint x: 323, endPoint y: 222, distance: 11.0
click at [323, 236] on font "管理期货 CTA 对冲基金历来在波动或危机时期以及资产类别之间相关性较低的市场中表现良好。然而，从历史上看，它们在长期趋势市场或长期低波动时期表现不佳。" at bounding box center [407, 243] width 307 height 14
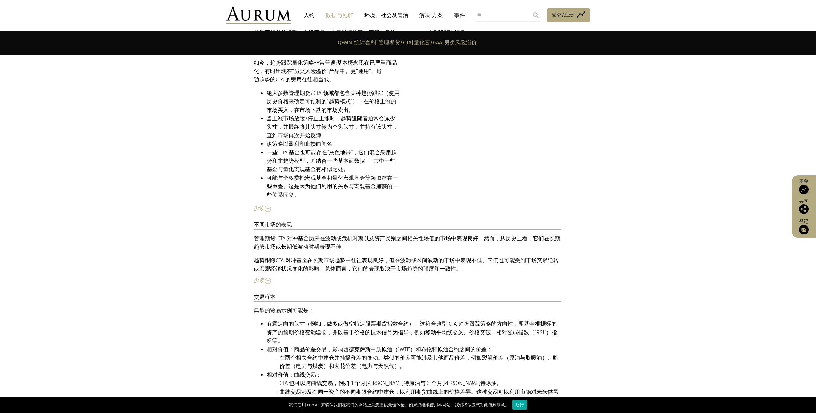
drag, startPoint x: 323, startPoint y: 222, endPoint x: 387, endPoint y: 238, distance: 65.9
click at [387, 256] on p "趋势跟踪 CTA 对冲基金在长期市场趋势中往往表现良好，但在波动或 区间波动 的市场中表现不佳。它们也可能受到市场突然逆转或宏观经济状况变化的影响。总体而言，…" at bounding box center [407, 264] width 307 height 17
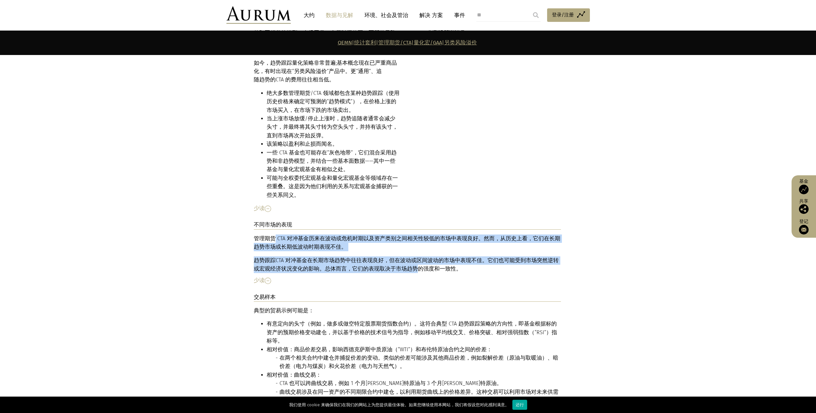
drag, startPoint x: 276, startPoint y: 213, endPoint x: 401, endPoint y: 242, distance: 127.9
click at [401, 242] on div "管理期货 CTA 对冲基金历来在波动或危机时期以及资产类别之间相关性较低的市场中表现良好。然而，从历史上看，它们在长期趋势市场或长期低波动时期表现不佳。 趋势…" at bounding box center [407, 254] width 307 height 39
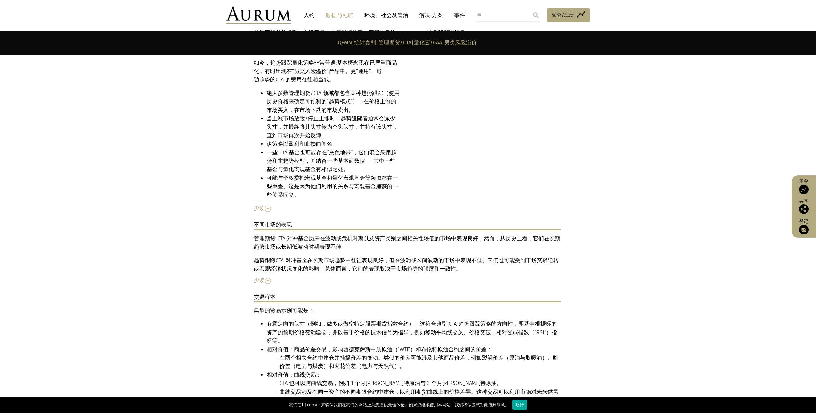
drag, startPoint x: 401, startPoint y: 242, endPoint x: 514, endPoint y: 249, distance: 113.2
click at [514, 256] on p "趋势跟踪 CTA 对冲基金在长期市场趋势中往往表现良好，但在波动或 区间波动 的市场中表现不佳。它们也可能受到市场突然逆转或宏观经济状况变化的影响。总体而言，…" at bounding box center [407, 264] width 307 height 17
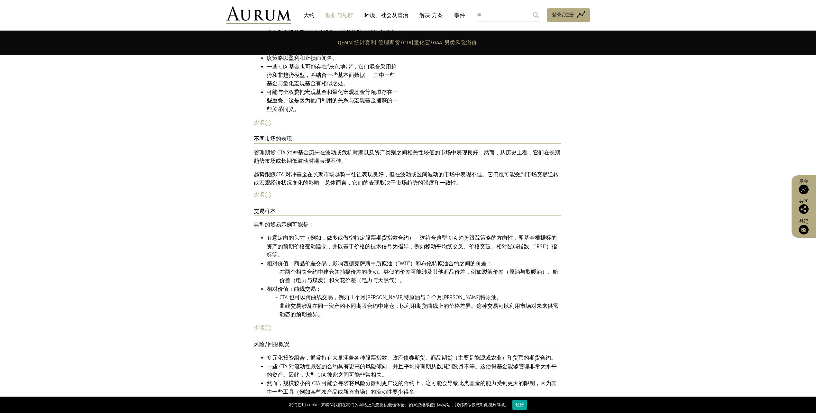
scroll to position [2349, 0]
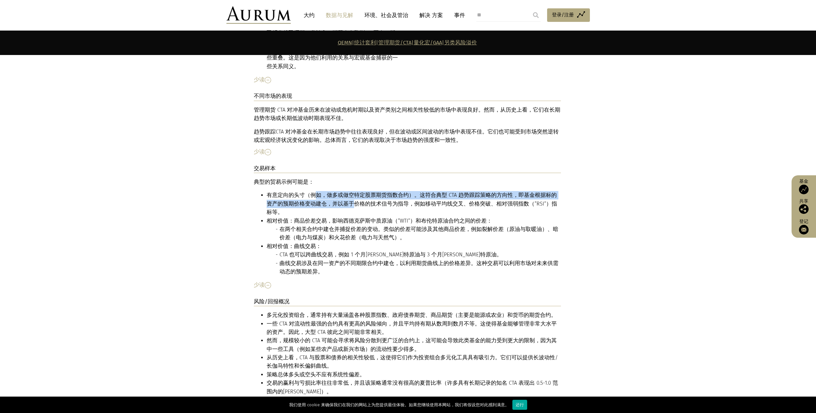
drag, startPoint x: 315, startPoint y: 168, endPoint x: 340, endPoint y: 179, distance: 27.6
click at [340, 191] on li "有意定向的头寸（例如，做多或做空特定股票期货指数合约）。这符合典型 CTA 趋势跟踪策略的方向性，即基金根据标的资产的预期价格变动建仓，并以基于价格的技术信号…" at bounding box center [414, 203] width 294 height 25
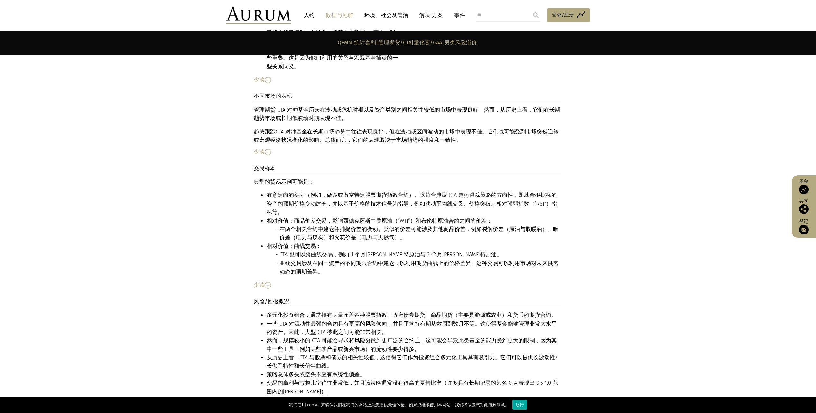
drag, startPoint x: 340, startPoint y: 179, endPoint x: 386, endPoint y: 217, distance: 58.8
click at [386, 242] on li "相对价值：曲线交易： CTA 也可以跨曲线交易，例如 1 个月[PERSON_NAME]特原油与 3 个月[PERSON_NAME]特原油。 曲线交易涉及在同…" at bounding box center [414, 259] width 294 height 34
